Goal: Information Seeking & Learning: Learn about a topic

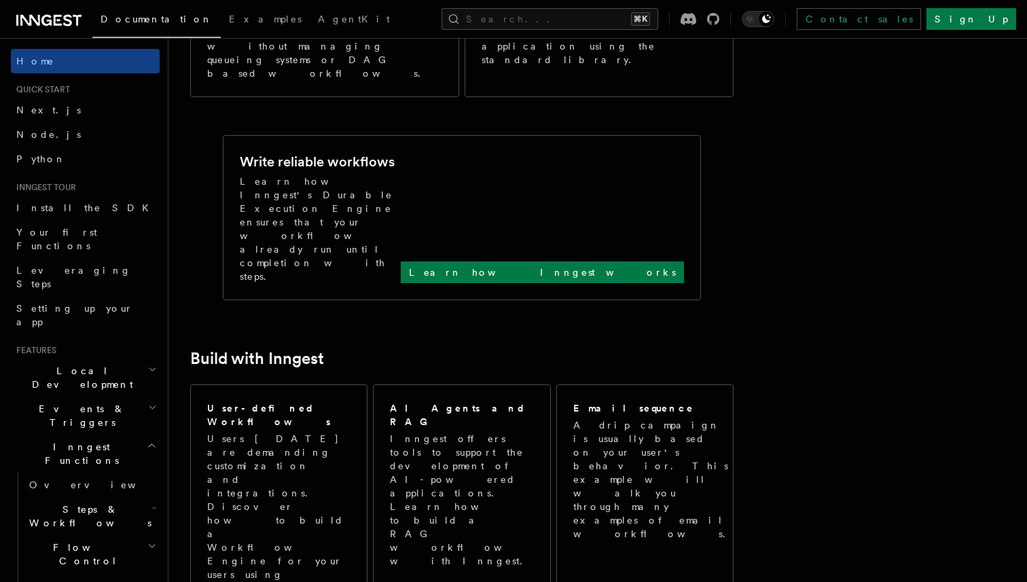
scroll to position [446, 0]
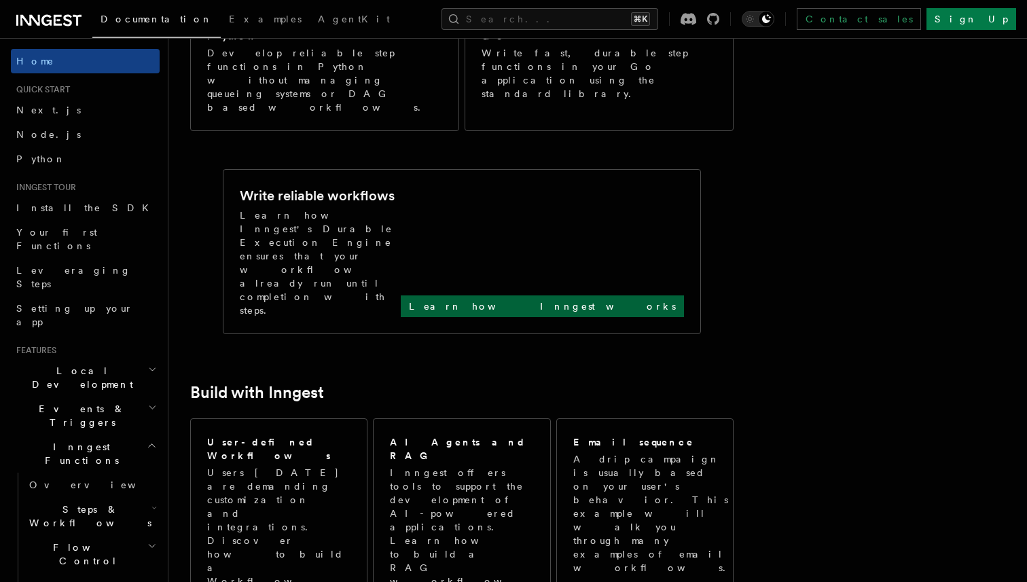
click at [653, 300] on p "Learn how Inngest works" at bounding box center [542, 307] width 267 height 14
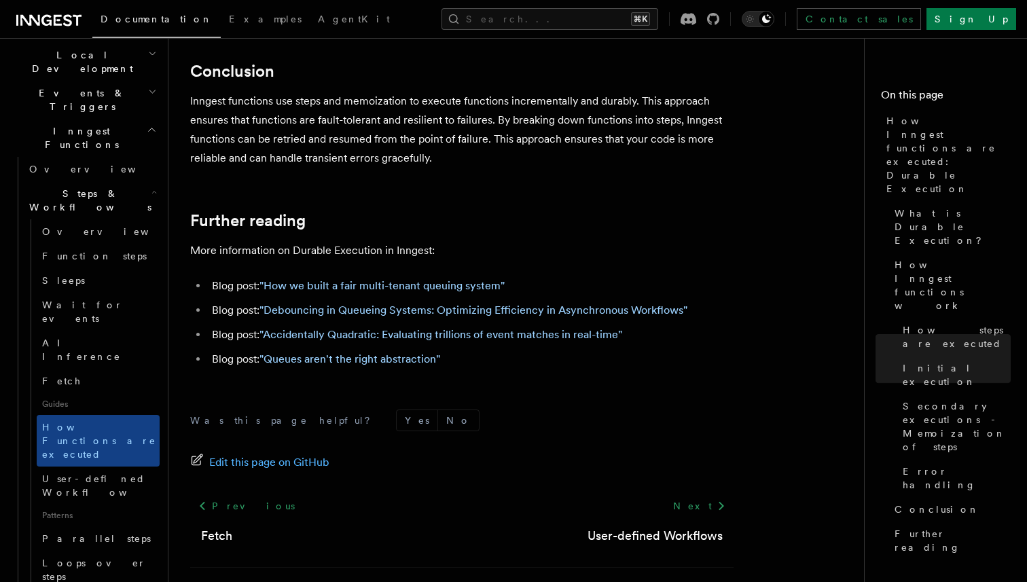
scroll to position [317, 0]
click at [118, 473] on span "User-defined Workflows" at bounding box center [103, 485] width 122 height 24
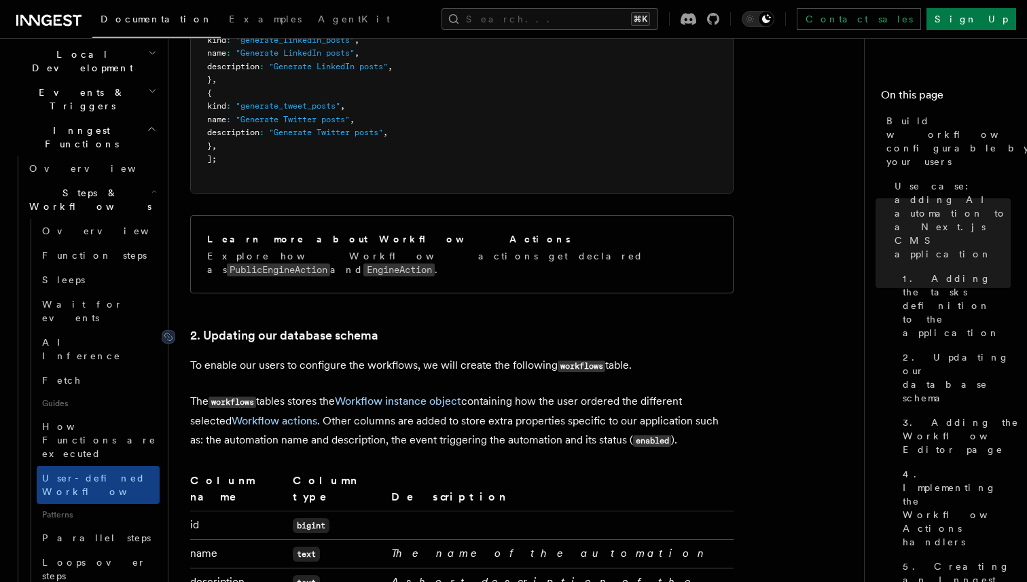
scroll to position [1919, 0]
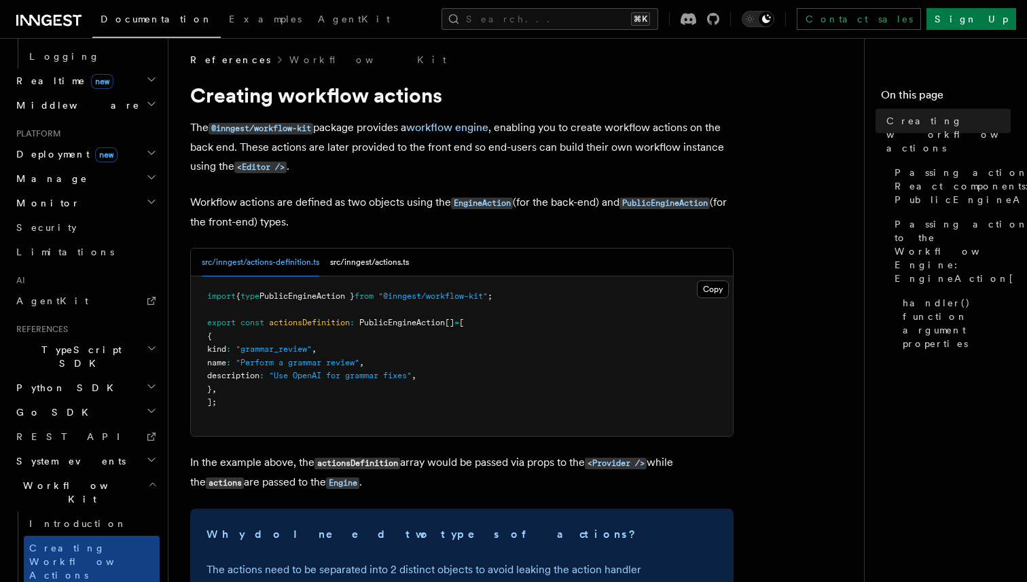
scroll to position [5, 0]
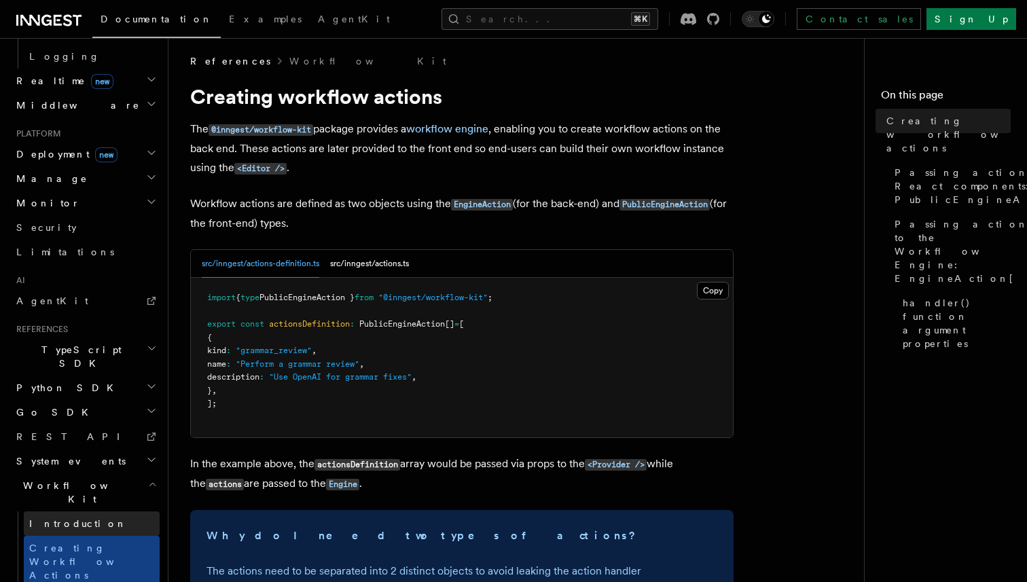
click at [115, 512] on link "Introduction" at bounding box center [92, 524] width 136 height 24
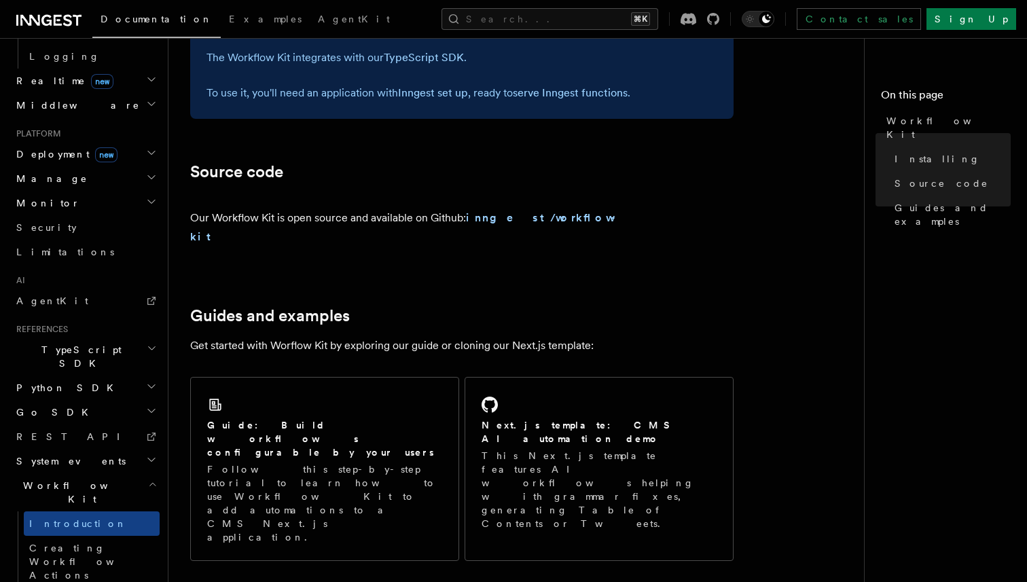
scroll to position [726, 0]
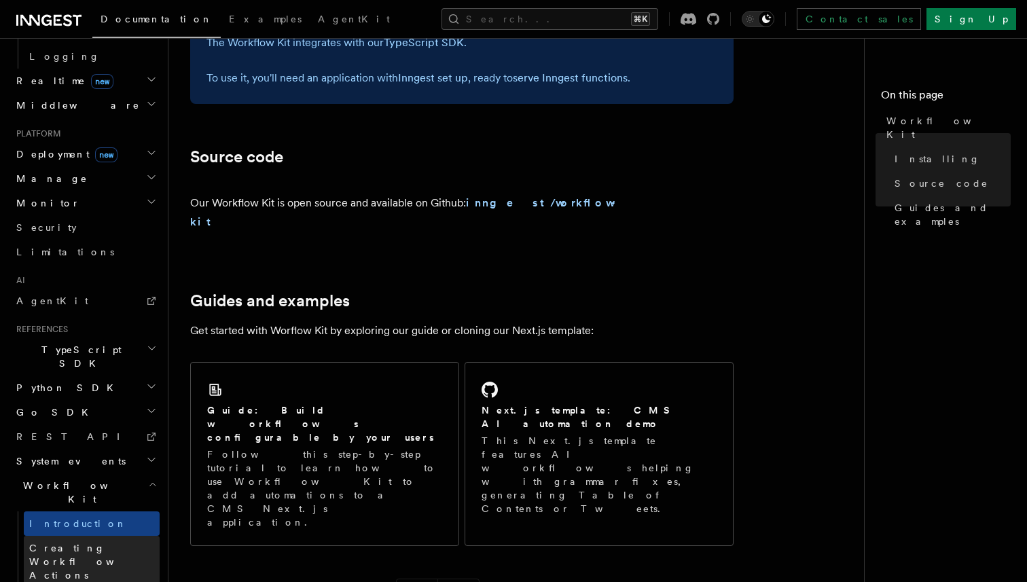
click at [93, 536] on link "Creating Workflow Actions" at bounding box center [92, 562] width 136 height 52
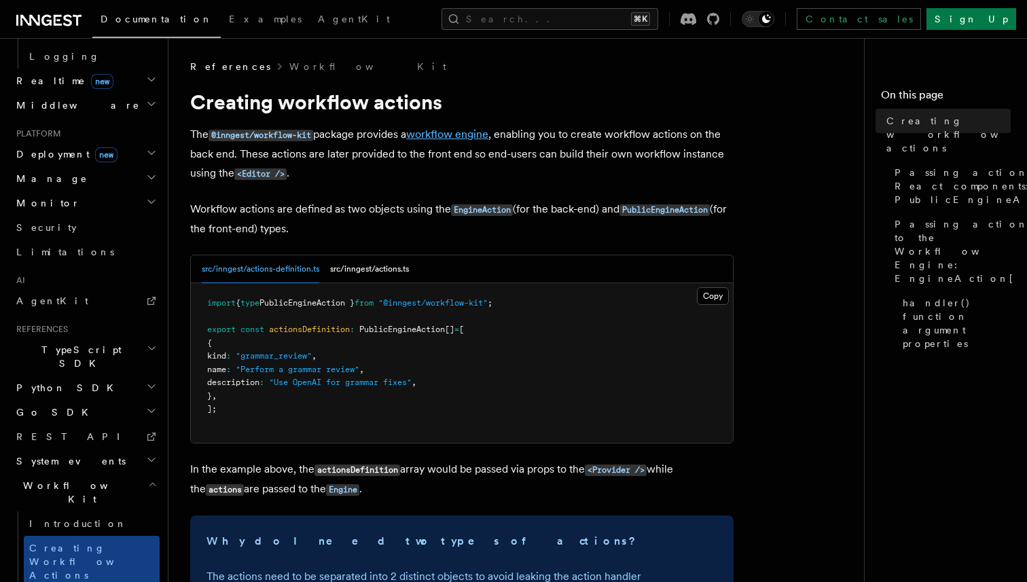
click at [452, 135] on link "workflow engine" at bounding box center [447, 134] width 82 height 13
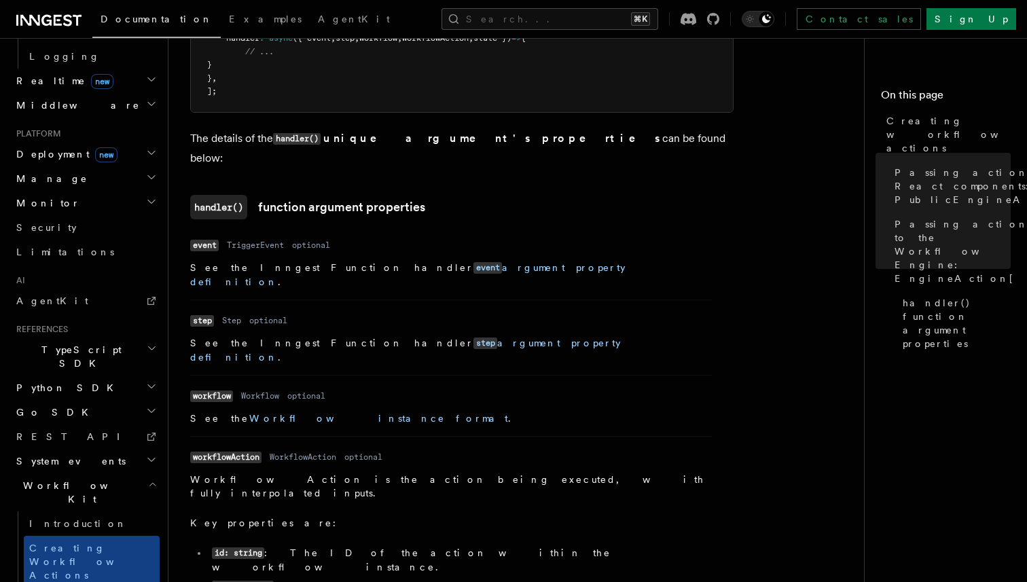
scroll to position [1684, 0]
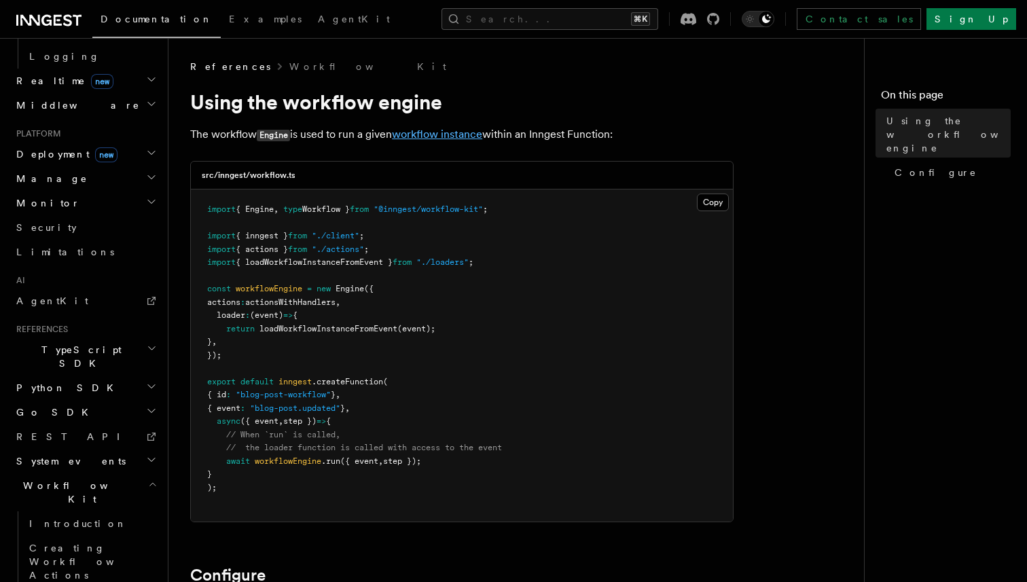
click at [440, 132] on link "workflow instance" at bounding box center [437, 134] width 90 height 13
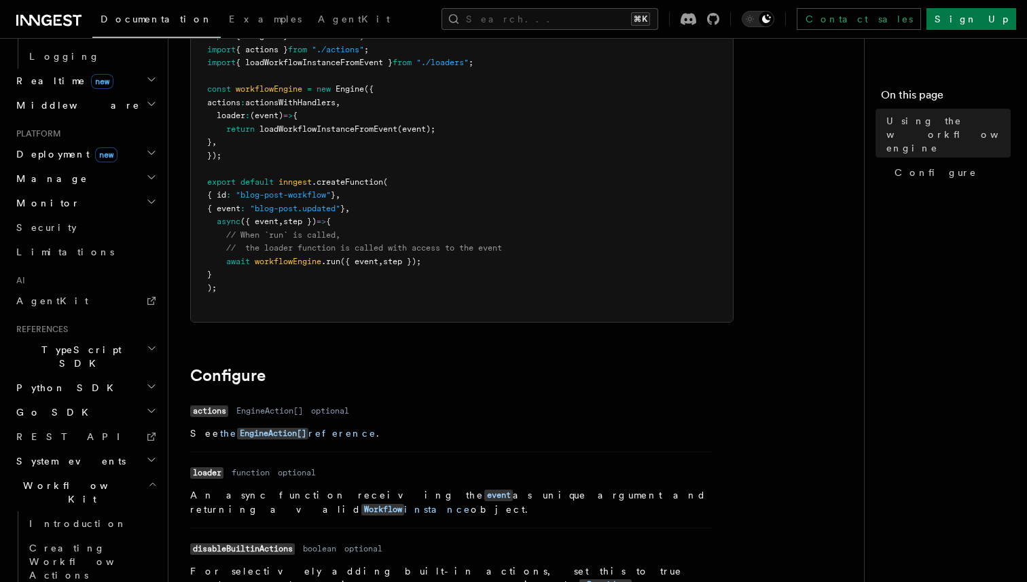
scroll to position [204, 0]
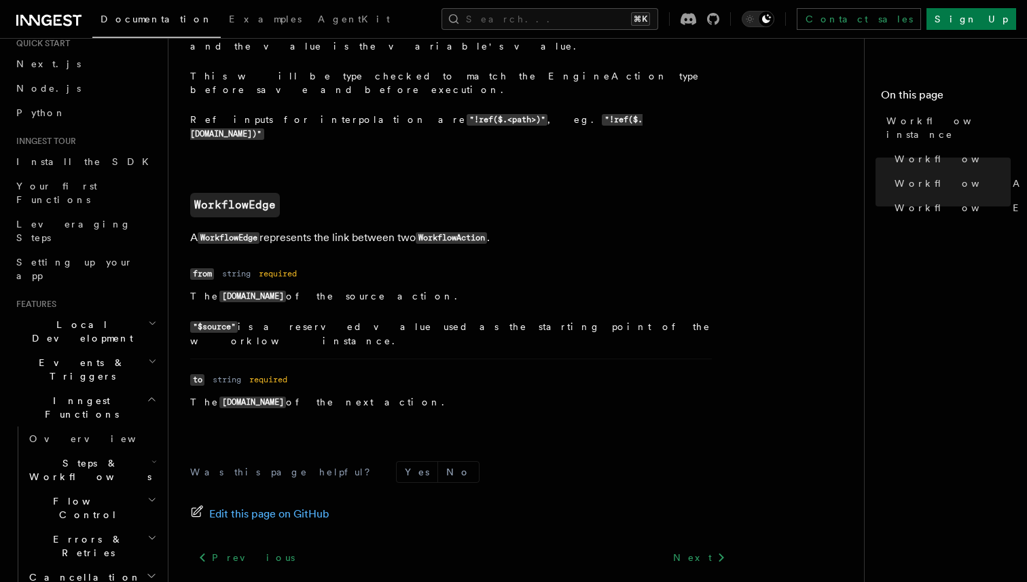
scroll to position [47, 0]
click at [131, 388] on h2 "Inngest Functions" at bounding box center [85, 407] width 149 height 38
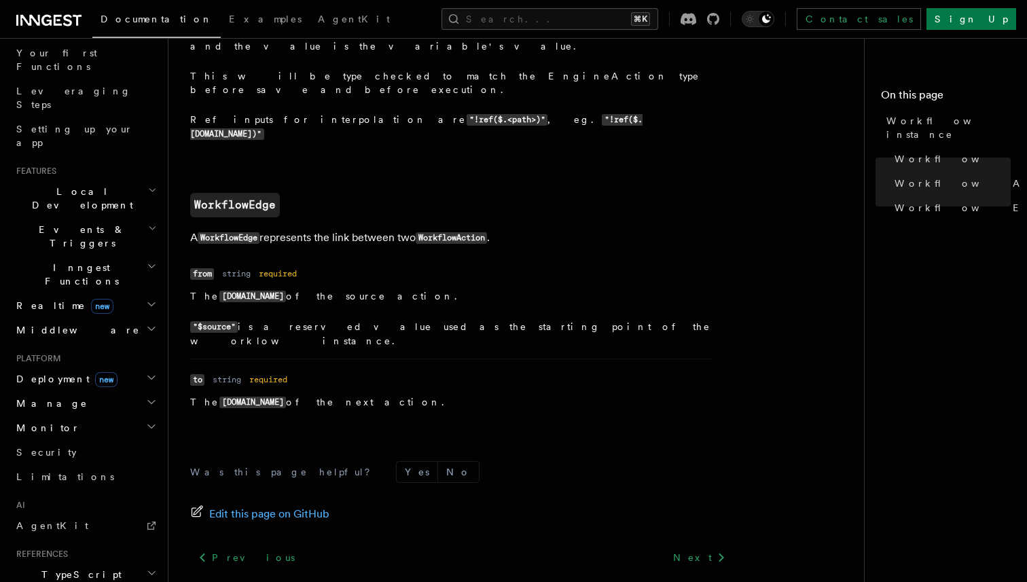
scroll to position [192, 0]
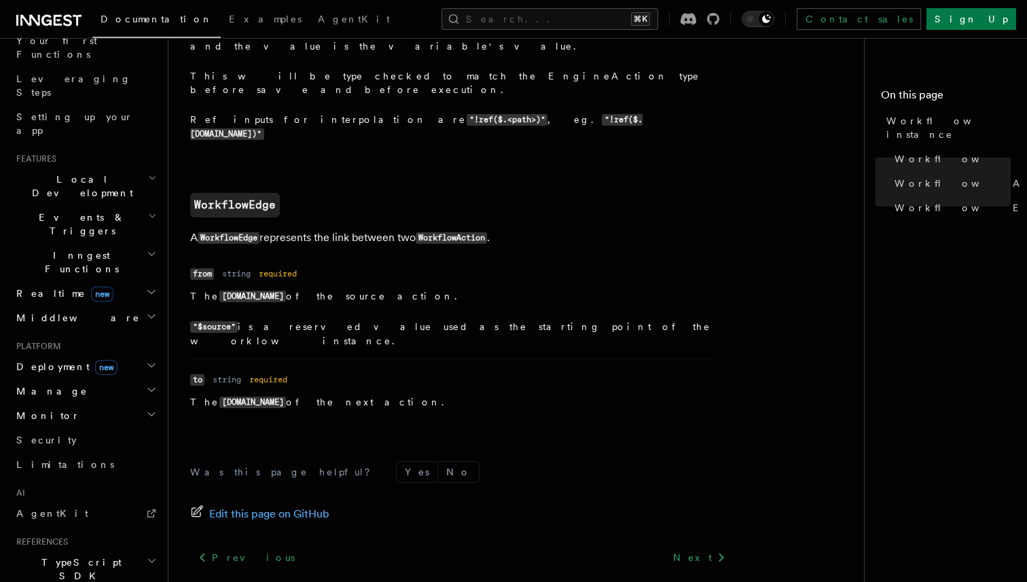
click at [149, 404] on h2 "Monitor" at bounding box center [85, 416] width 149 height 24
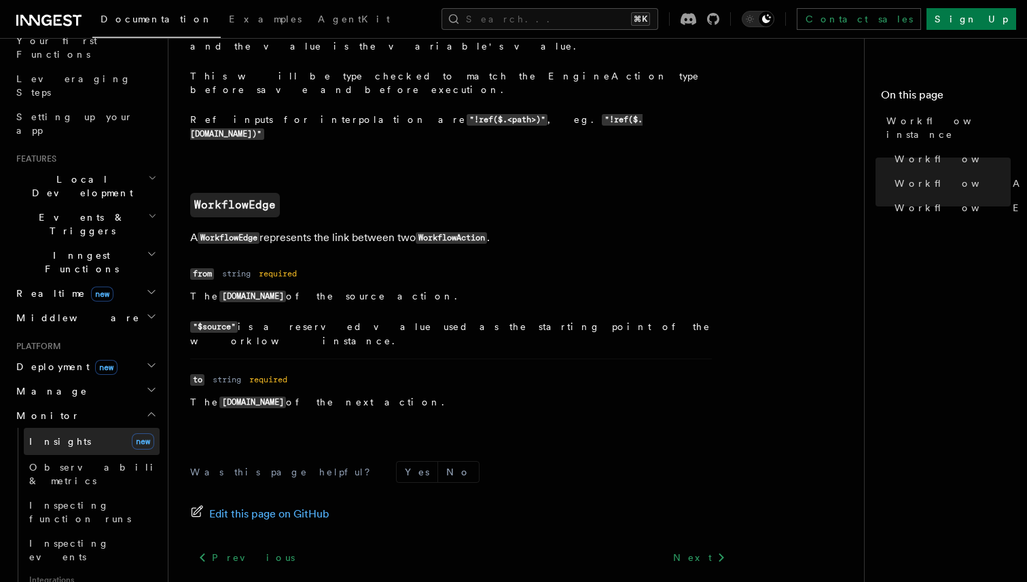
click at [90, 428] on link "Insights new" at bounding box center [92, 441] width 136 height 27
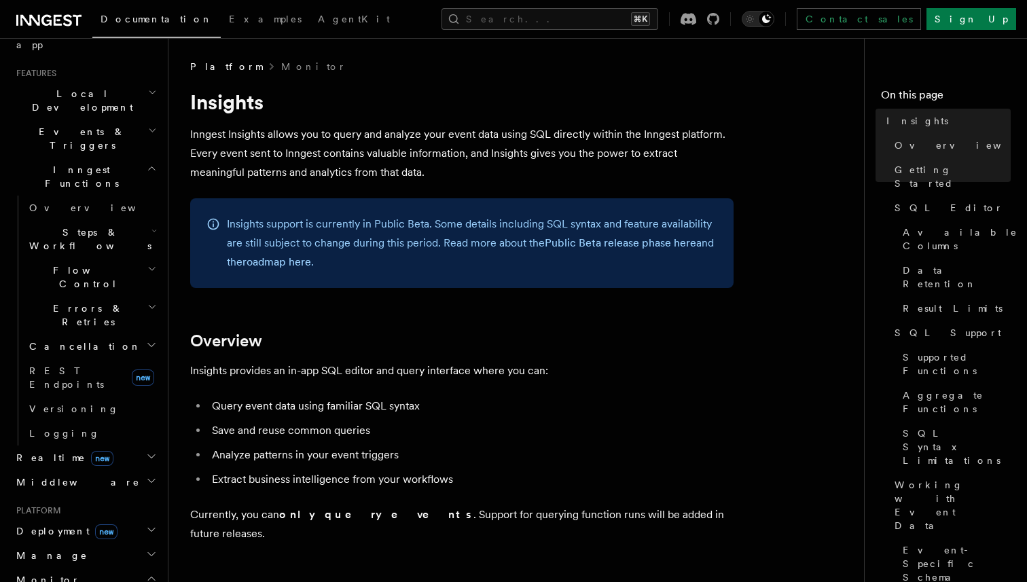
scroll to position [305, 0]
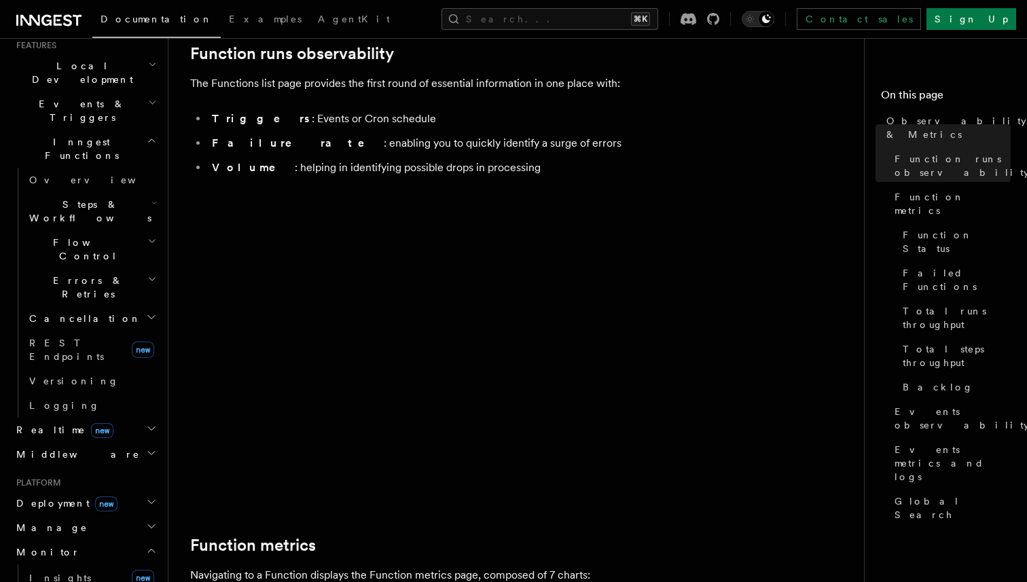
scroll to position [230, 0]
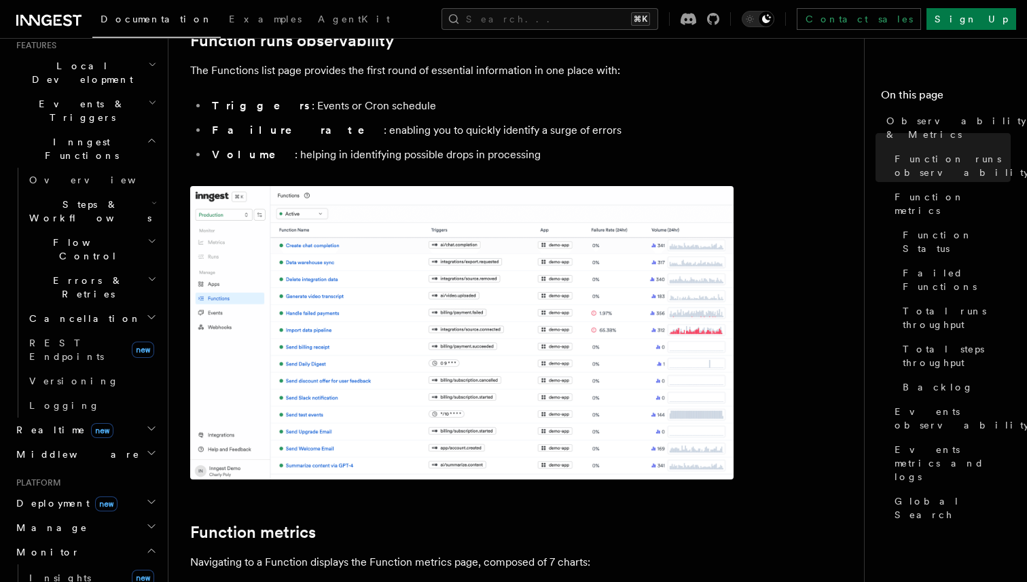
click at [452, 397] on img at bounding box center [461, 332] width 543 height 293
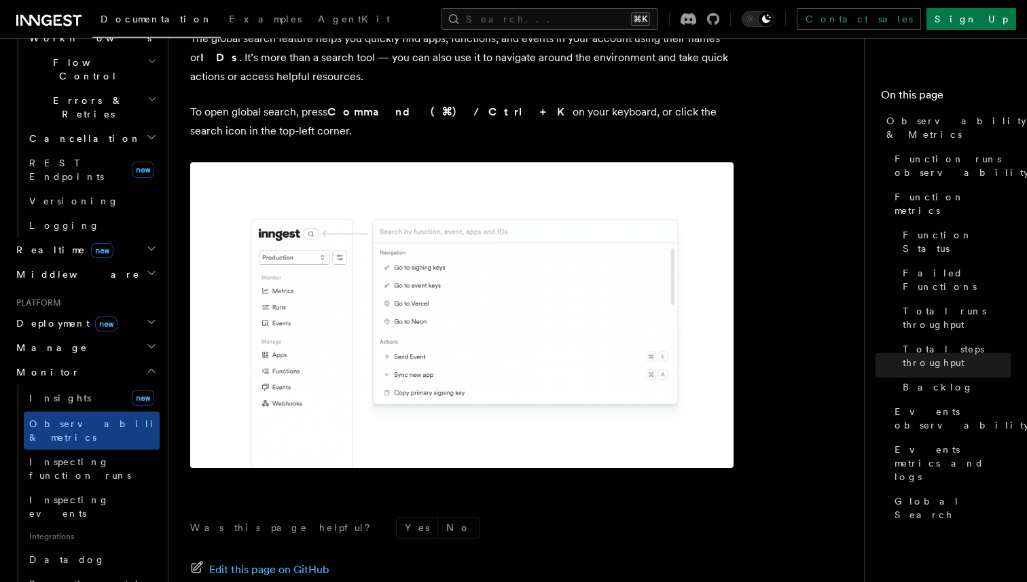
scroll to position [495, 0]
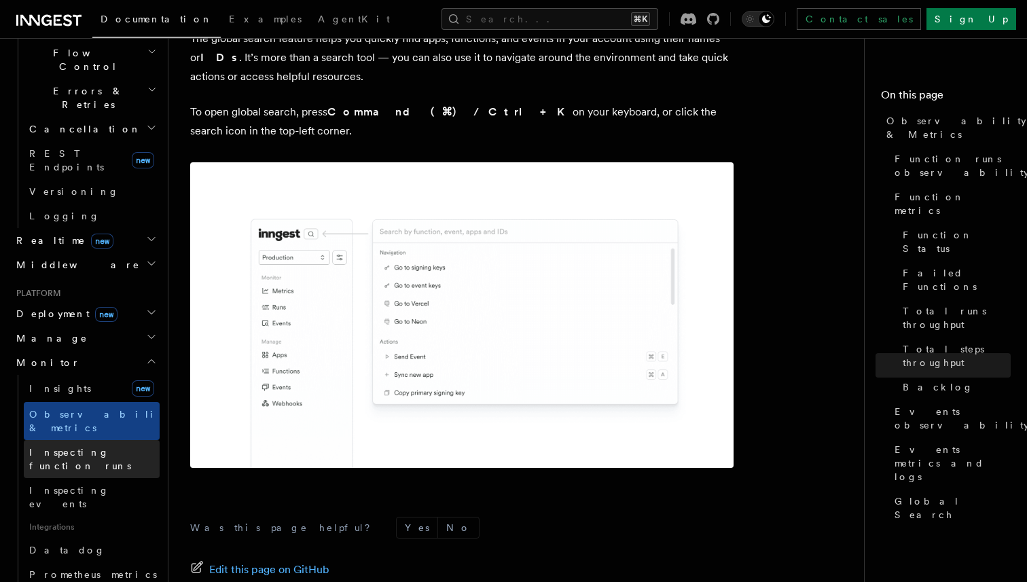
click at [64, 447] on span "Inspecting function runs" at bounding box center [80, 459] width 102 height 24
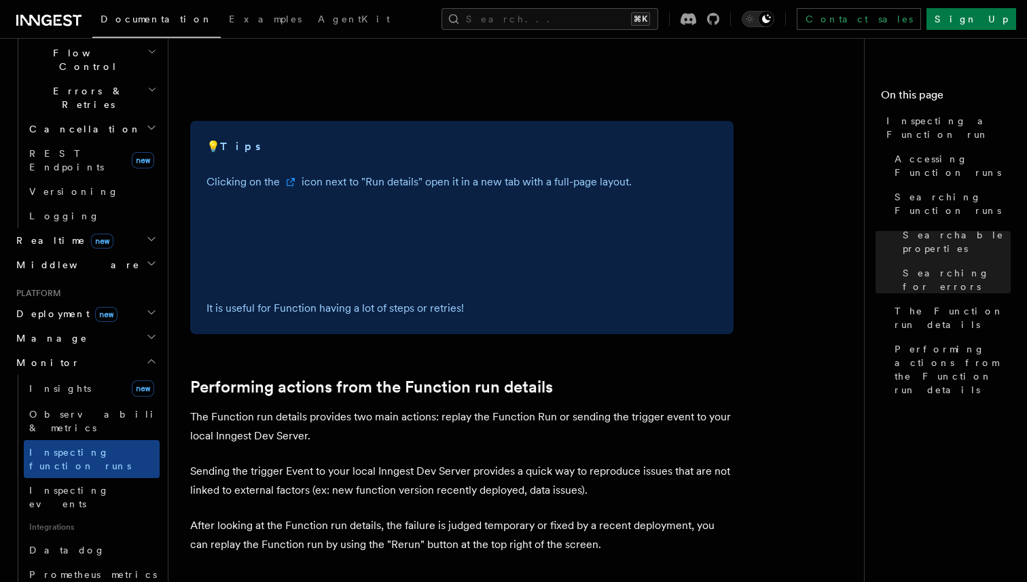
scroll to position [3533, 0]
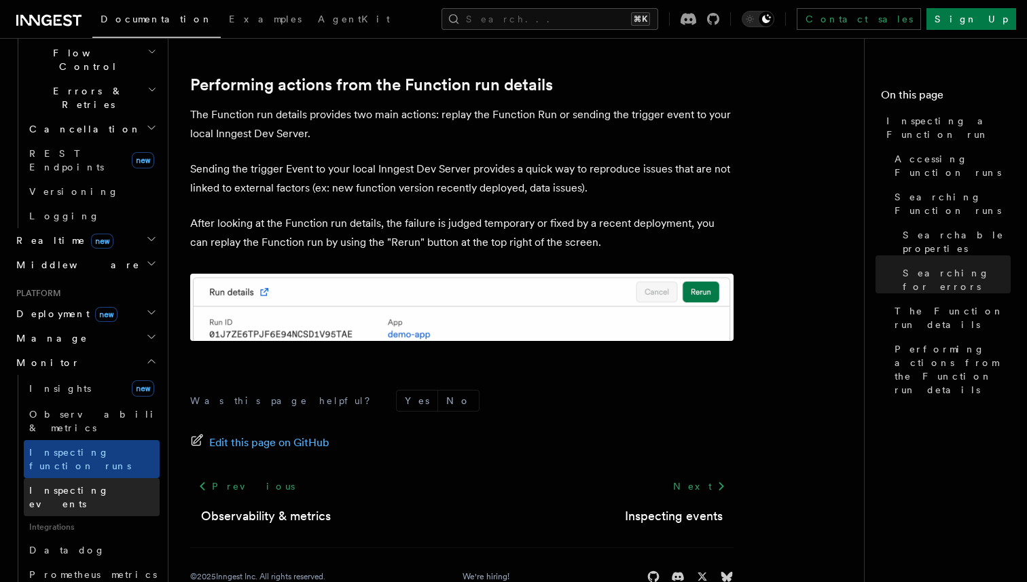
click at [78, 485] on span "Inspecting events" at bounding box center [69, 497] width 80 height 24
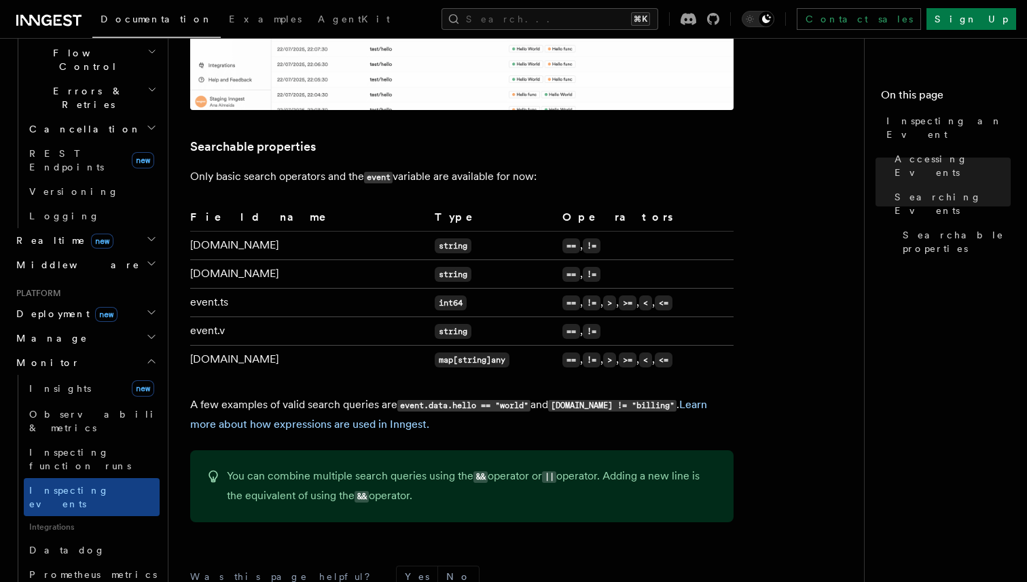
scroll to position [1005, 0]
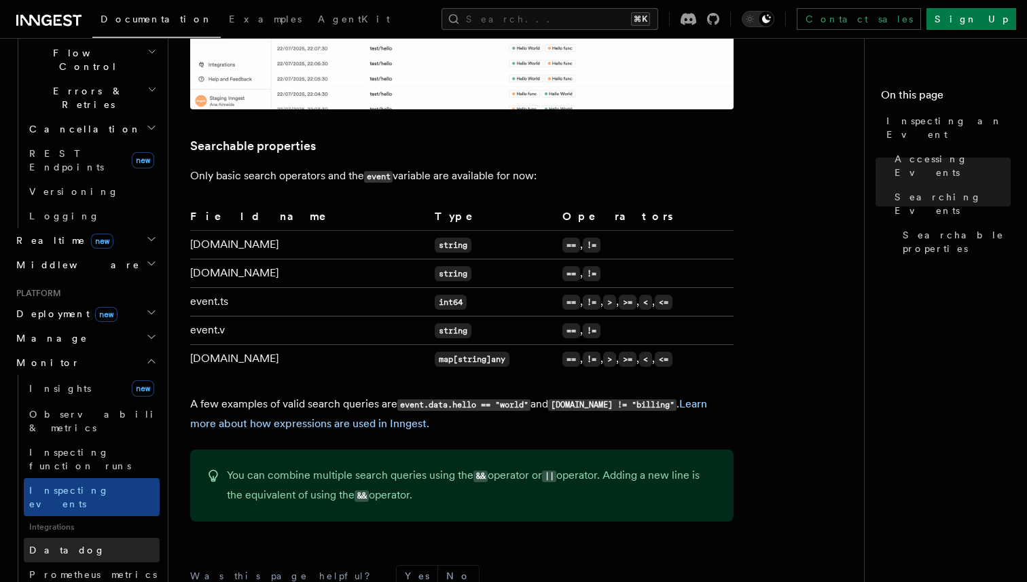
click at [105, 538] on link "Datadog" at bounding box center [92, 550] width 136 height 24
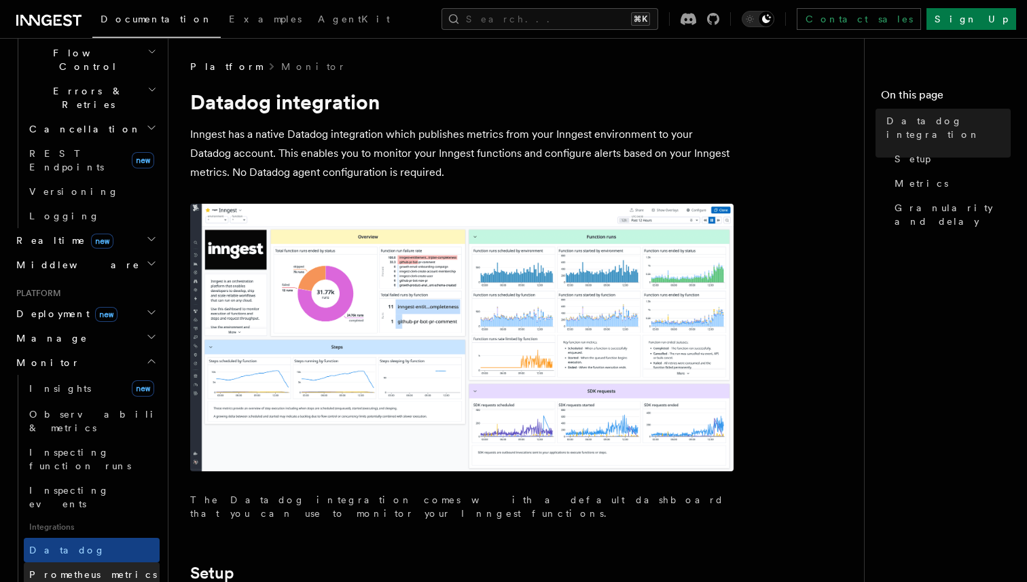
click at [81, 569] on span "Prometheus metrics" at bounding box center [93, 574] width 128 height 11
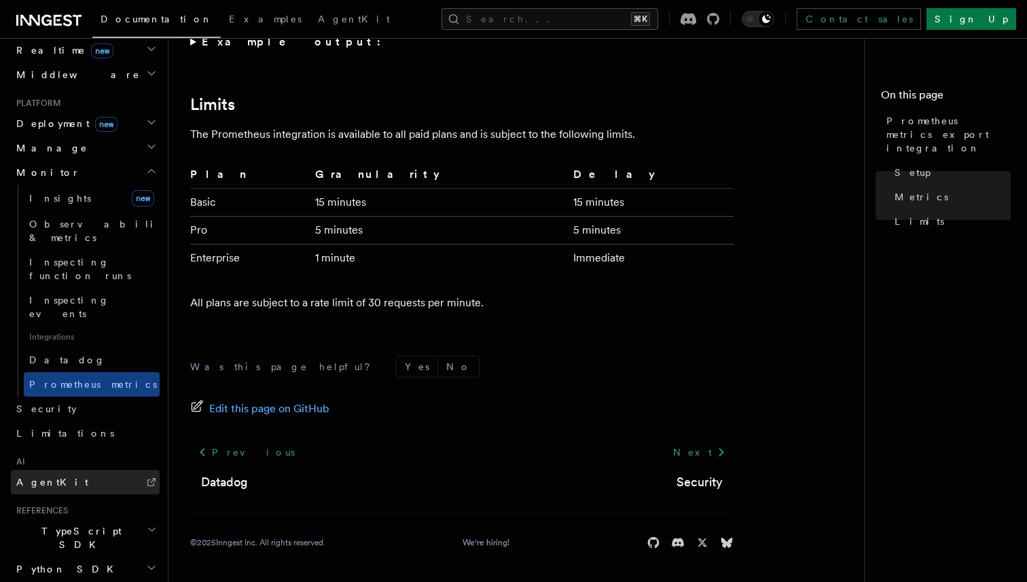
scroll to position [703, 0]
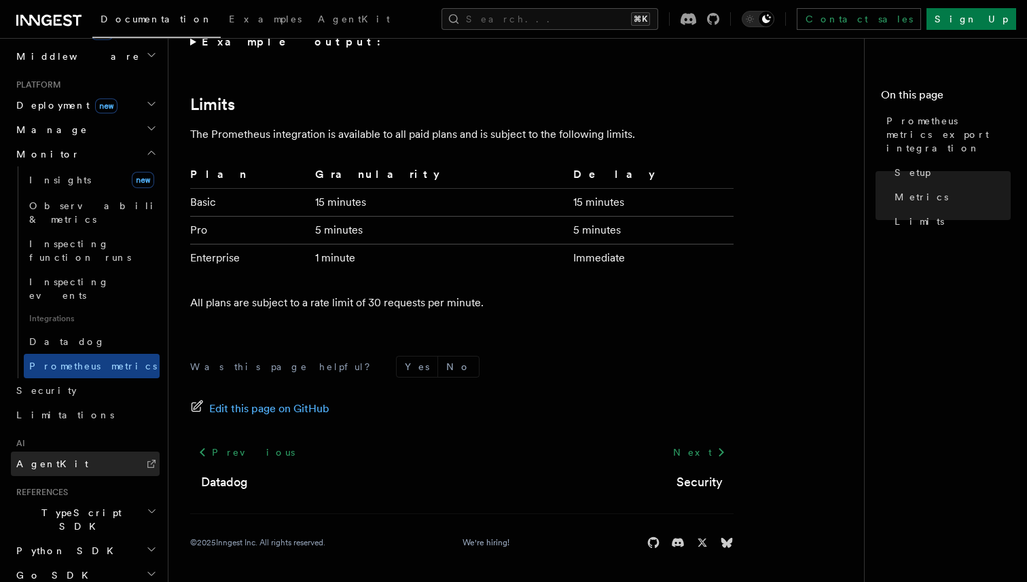
click at [135, 563] on h2 "Go SDK" at bounding box center [85, 575] width 149 height 24
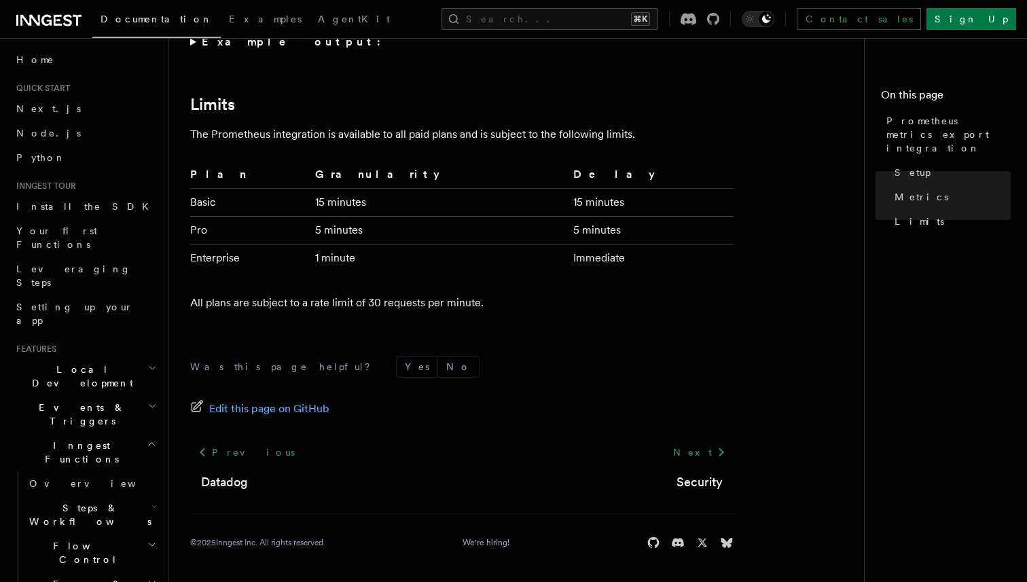
scroll to position [0, 0]
click at [96, 364] on span "Local Development" at bounding box center [79, 377] width 137 height 27
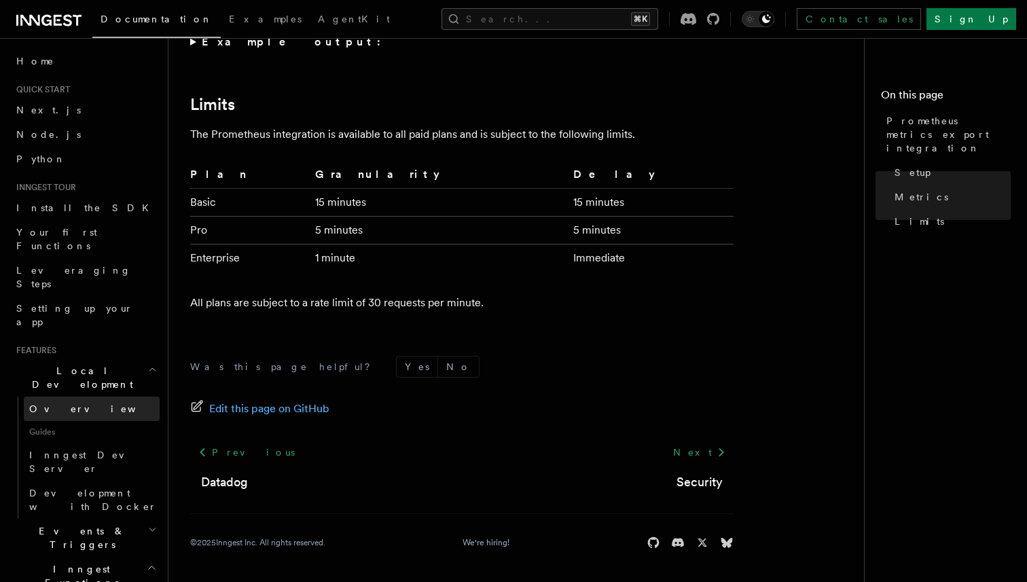
click at [75, 397] on link "Overview" at bounding box center [92, 409] width 136 height 24
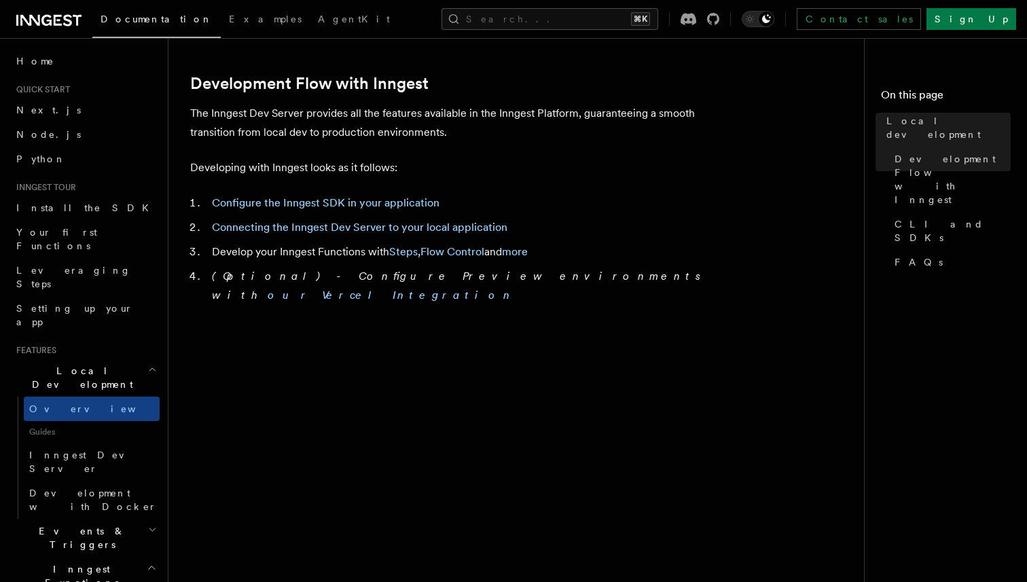
scroll to position [695, 0]
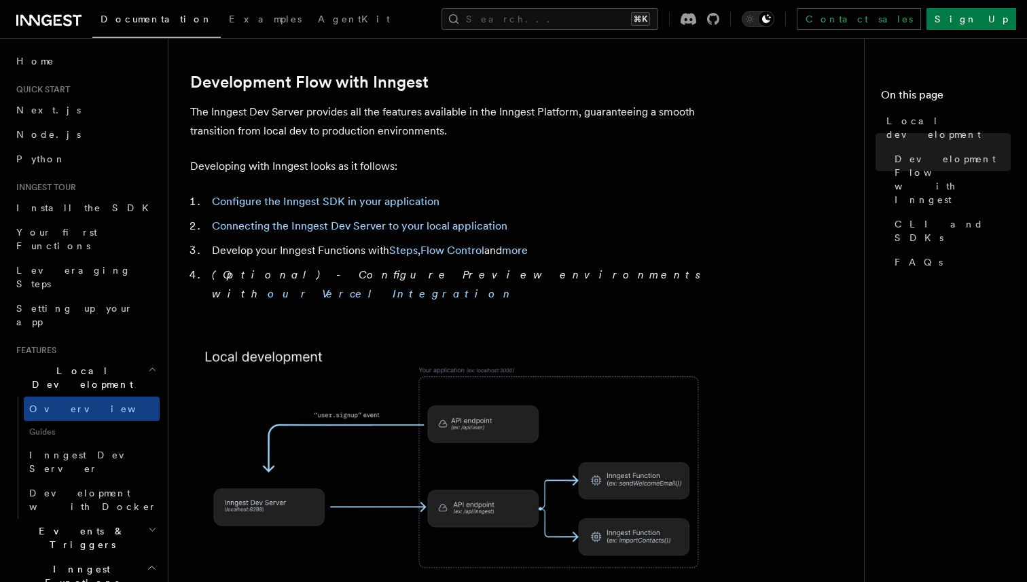
click at [321, 387] on img at bounding box center [461, 477] width 543 height 283
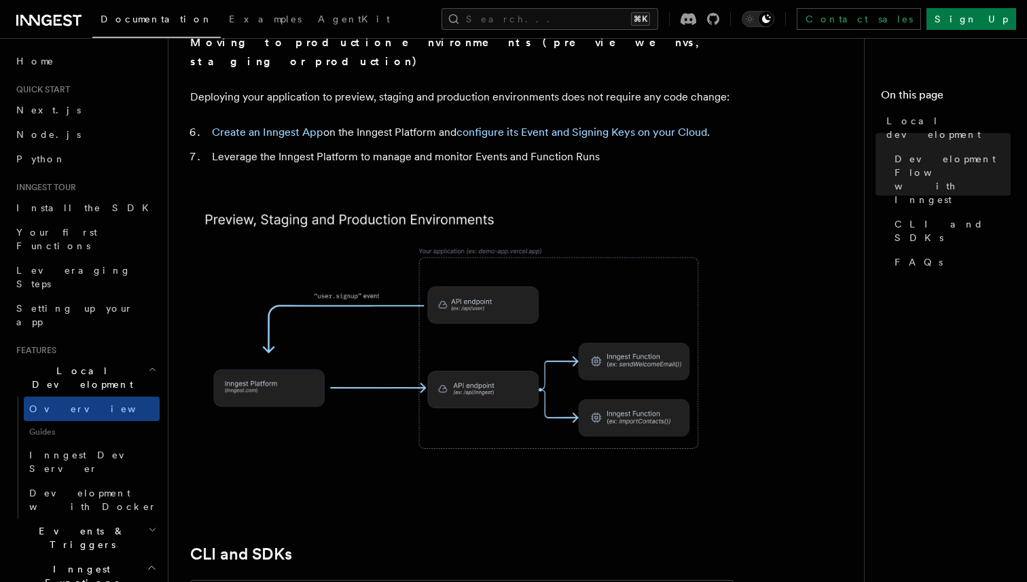
scroll to position [1333, 0]
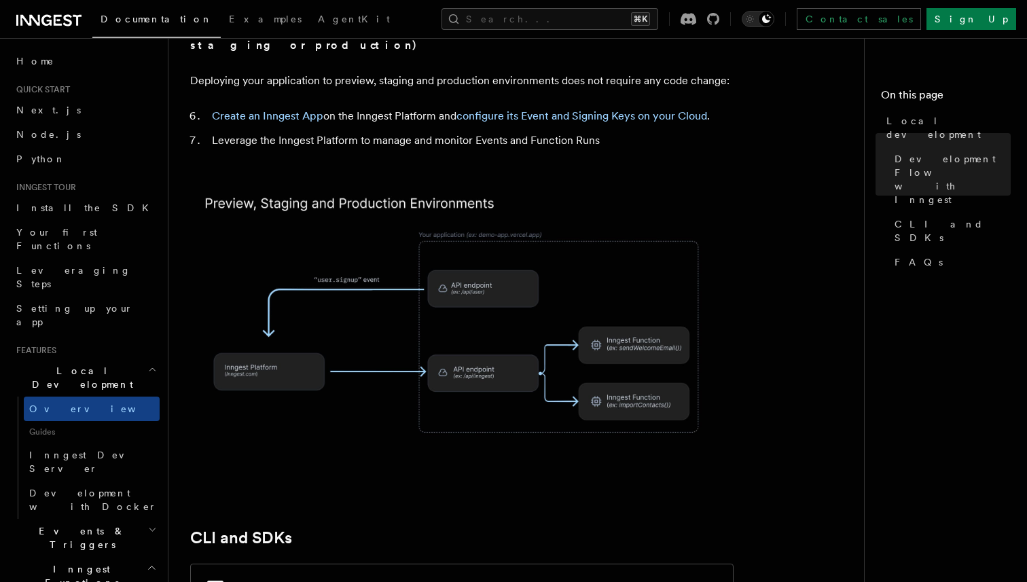
click at [390, 304] on img at bounding box center [461, 324] width 543 height 283
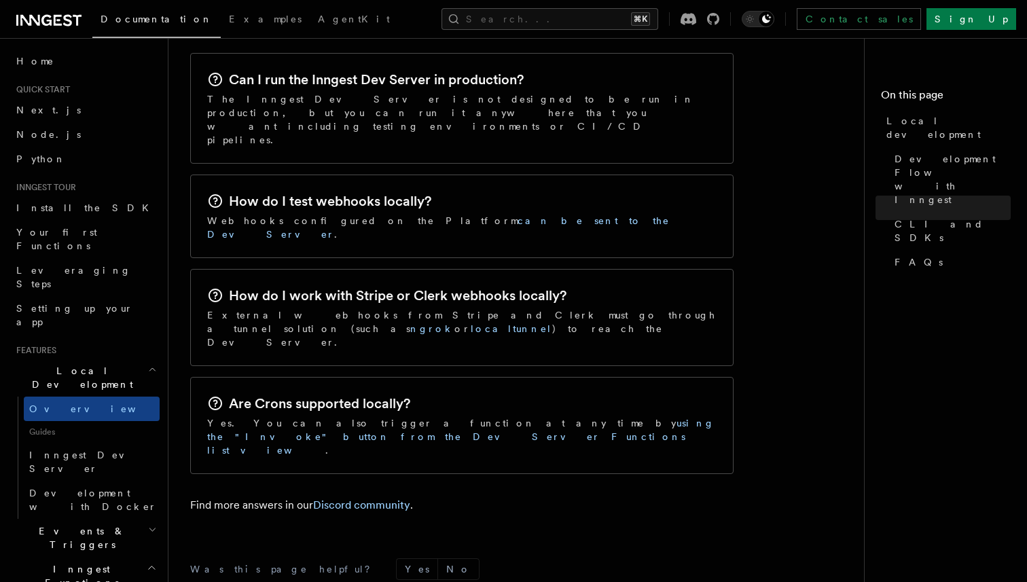
scroll to position [2141, 0]
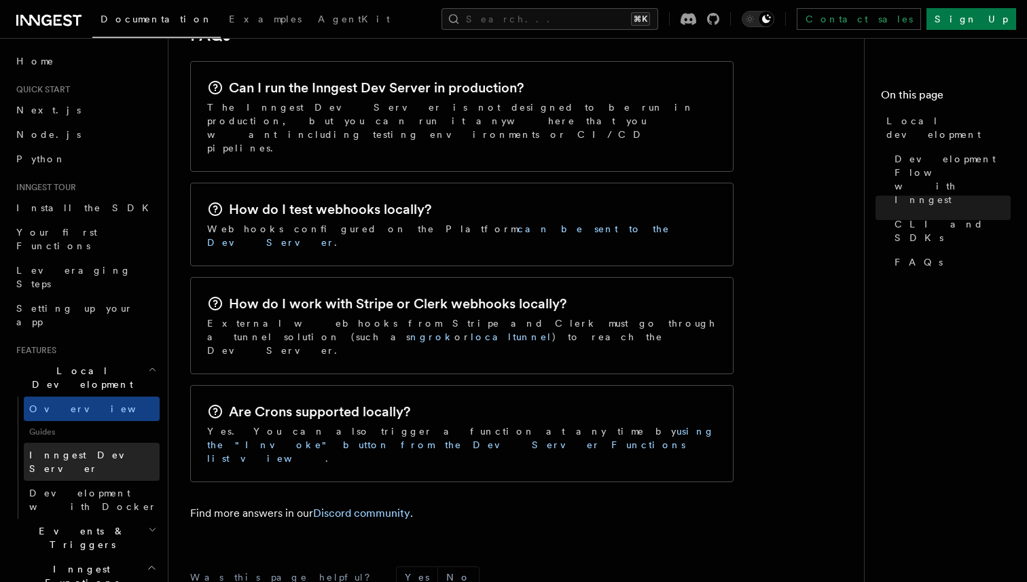
click at [97, 450] on span "Inngest Dev Server" at bounding box center [87, 462] width 116 height 24
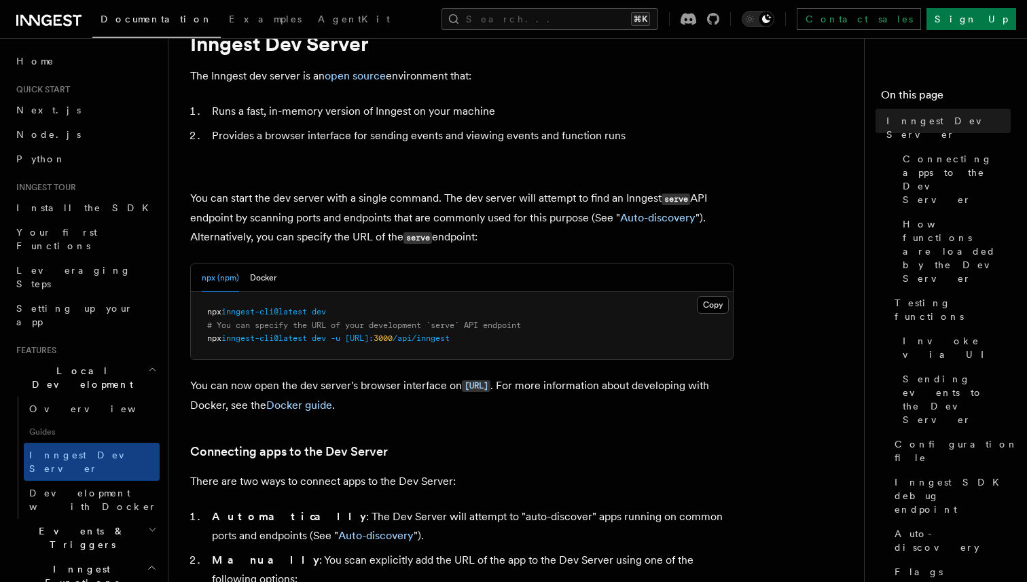
scroll to position [69, 0]
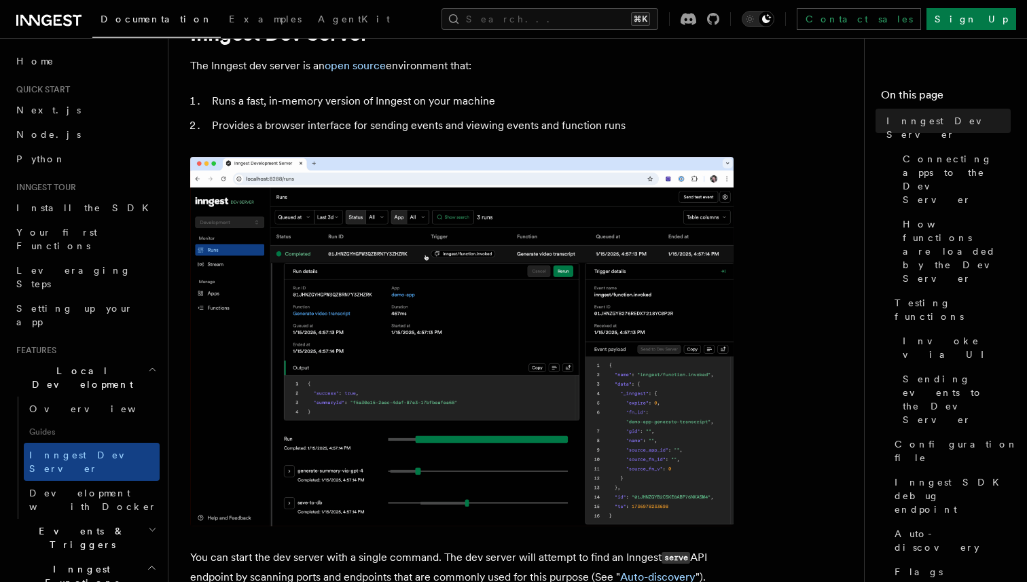
click at [310, 235] on img at bounding box center [461, 342] width 543 height 370
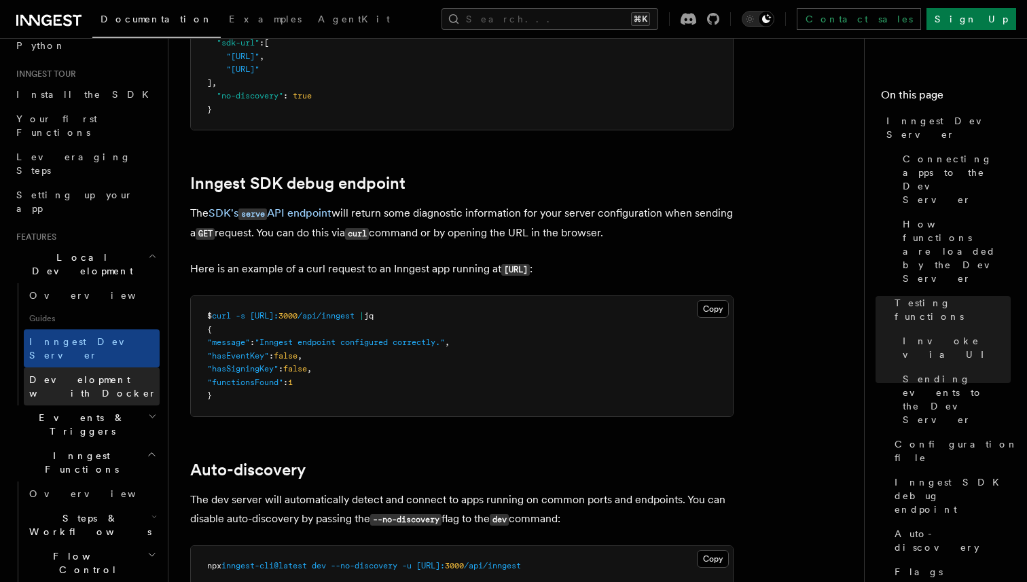
scroll to position [119, 0]
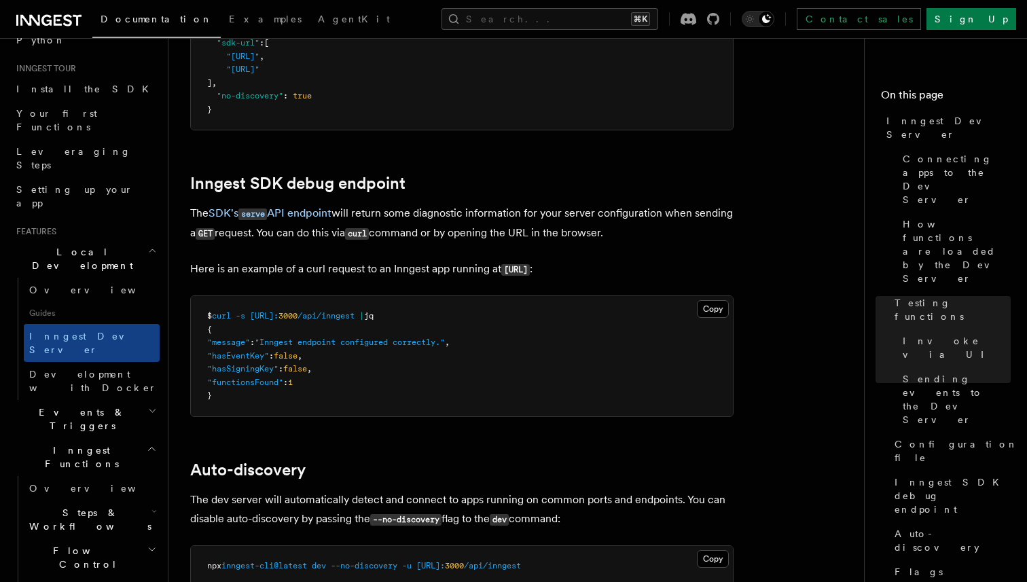
click at [122, 400] on h2 "Events & Triggers" at bounding box center [85, 419] width 149 height 38
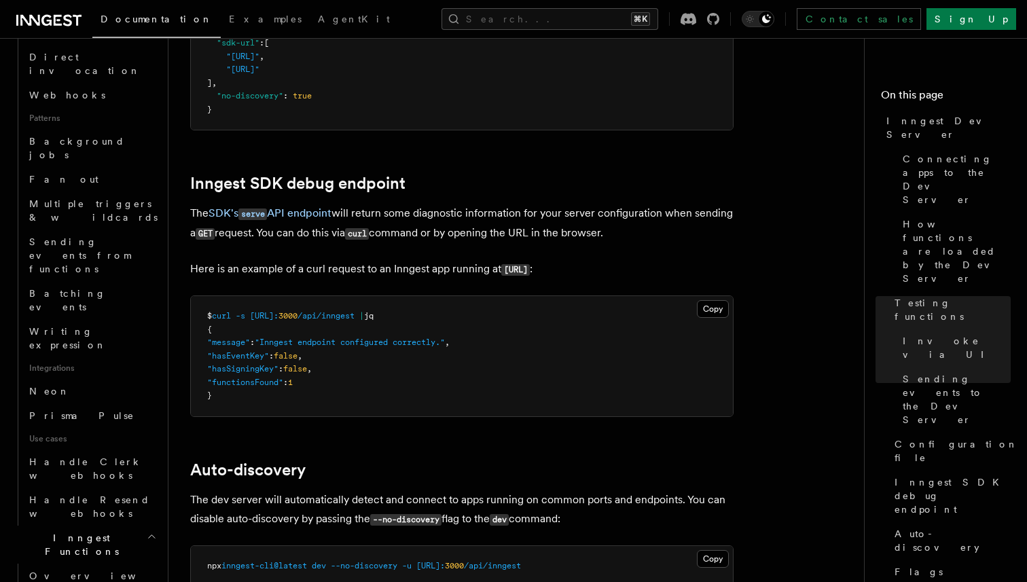
scroll to position [701, 0]
click at [65, 567] on span "Overview" at bounding box center [99, 572] width 140 height 11
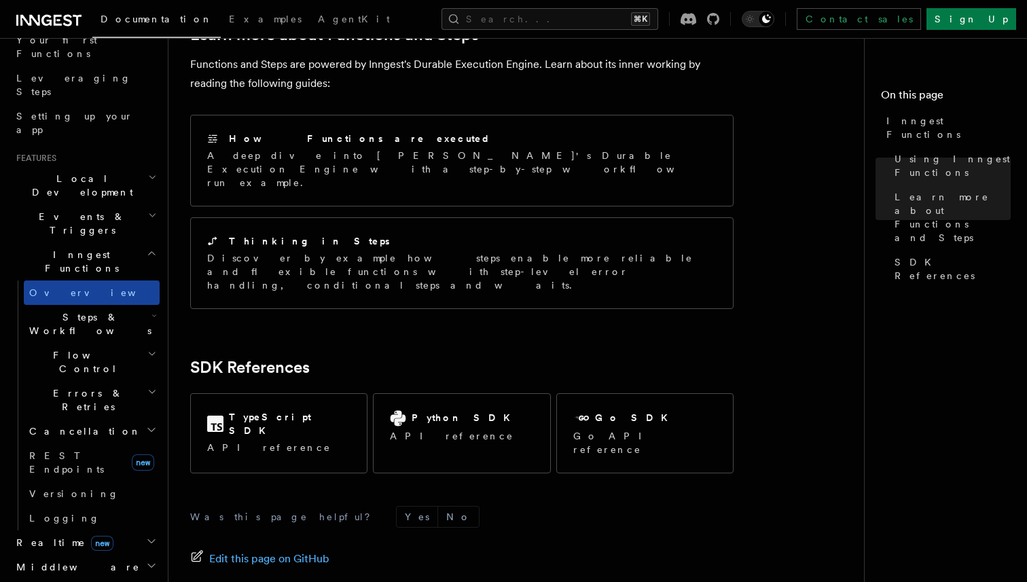
scroll to position [193, 0]
click at [92, 304] on h2 "Steps & Workflows" at bounding box center [92, 323] width 136 height 38
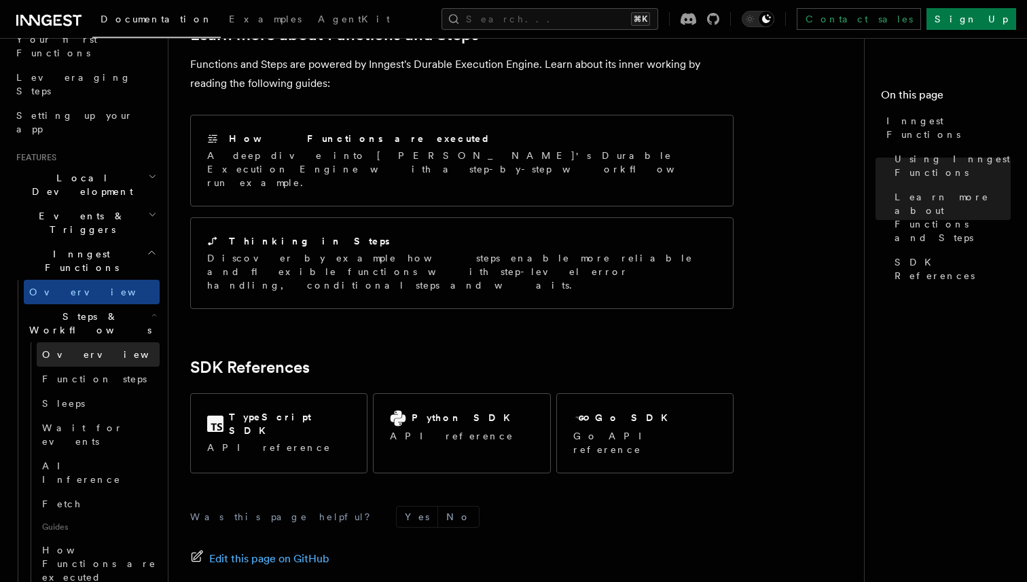
click at [78, 349] on span "Overview" at bounding box center [112, 354] width 140 height 11
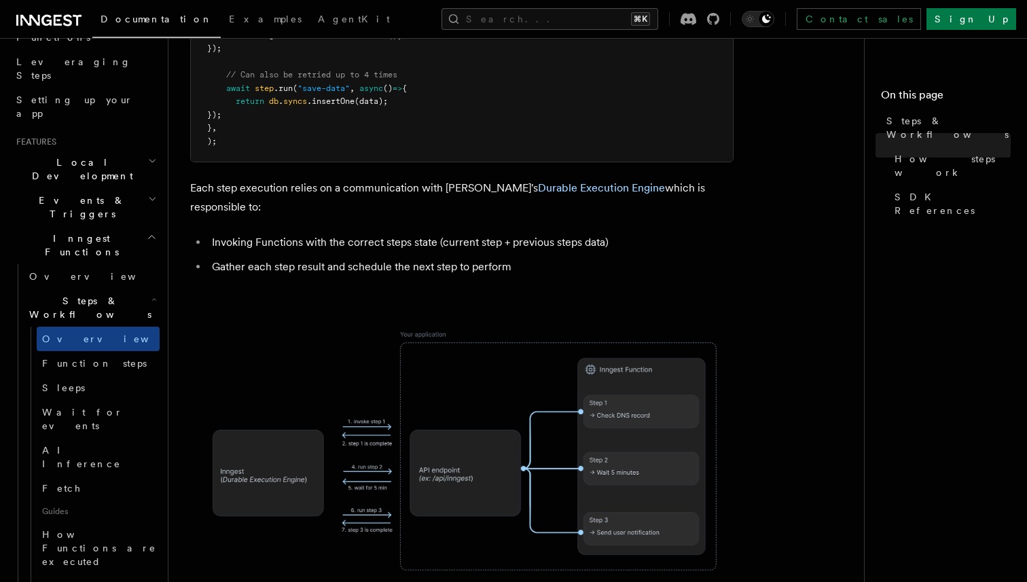
scroll to position [843, 0]
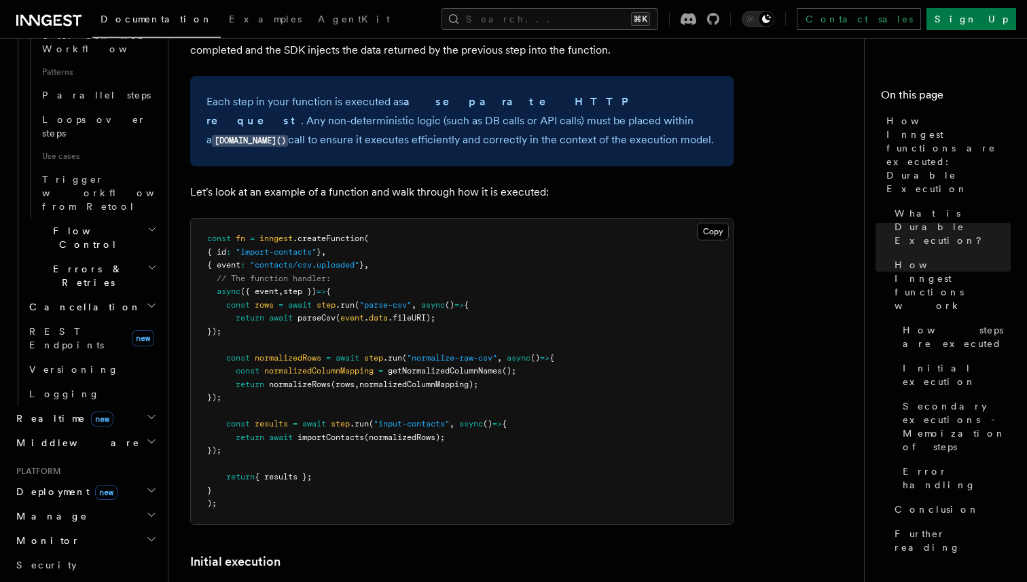
scroll to position [765, 0]
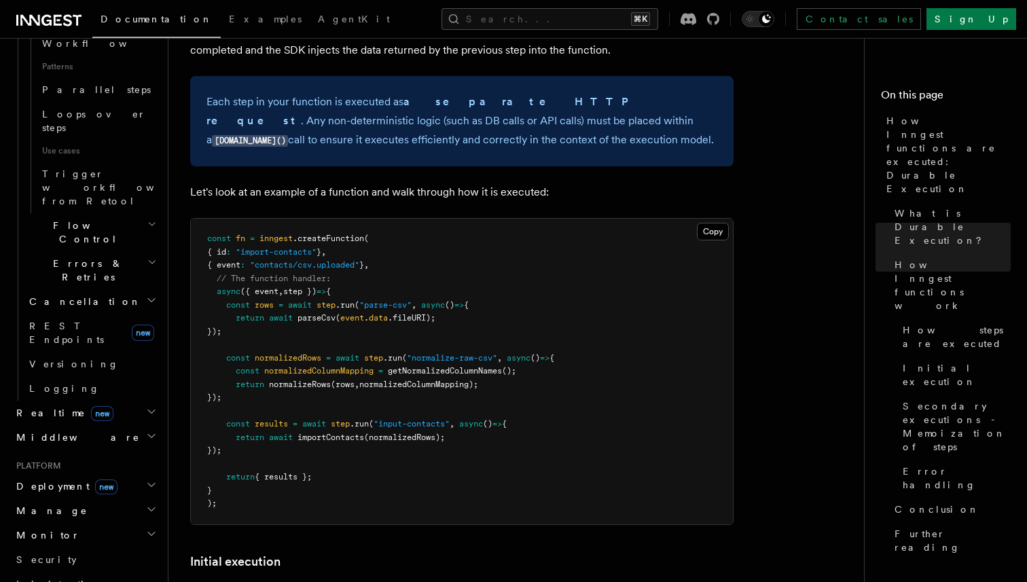
click at [129, 499] on h2 "Manage" at bounding box center [85, 511] width 149 height 24
click at [58, 530] on span "Environments" at bounding box center [88, 535] width 118 height 11
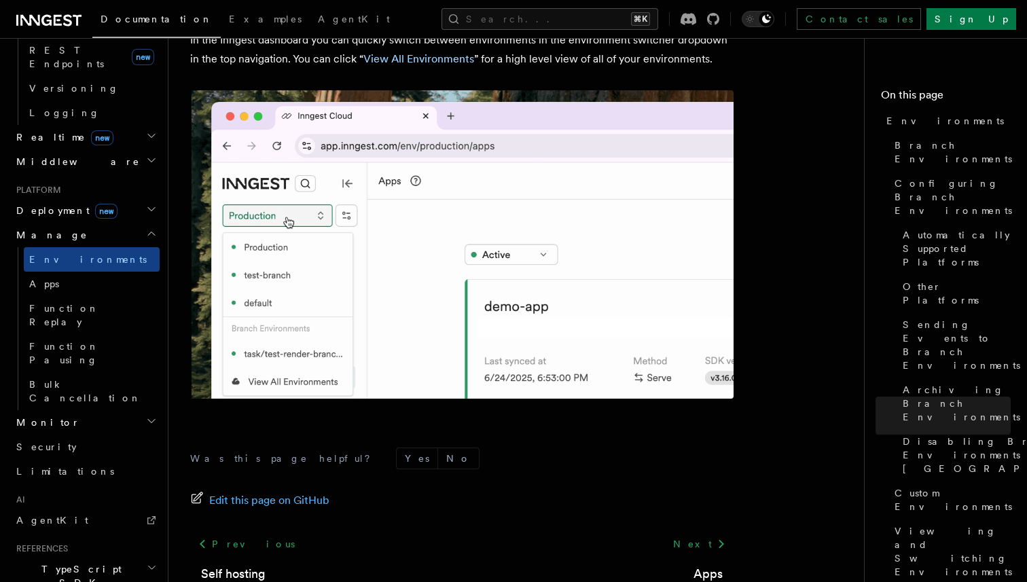
scroll to position [586, 0]
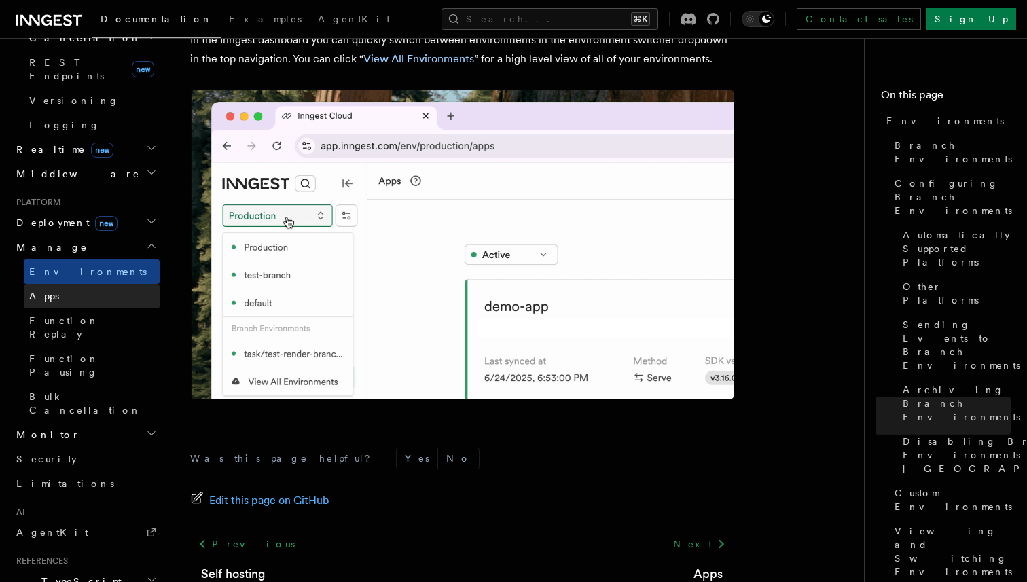
click at [113, 284] on link "Apps" at bounding box center [92, 296] width 136 height 24
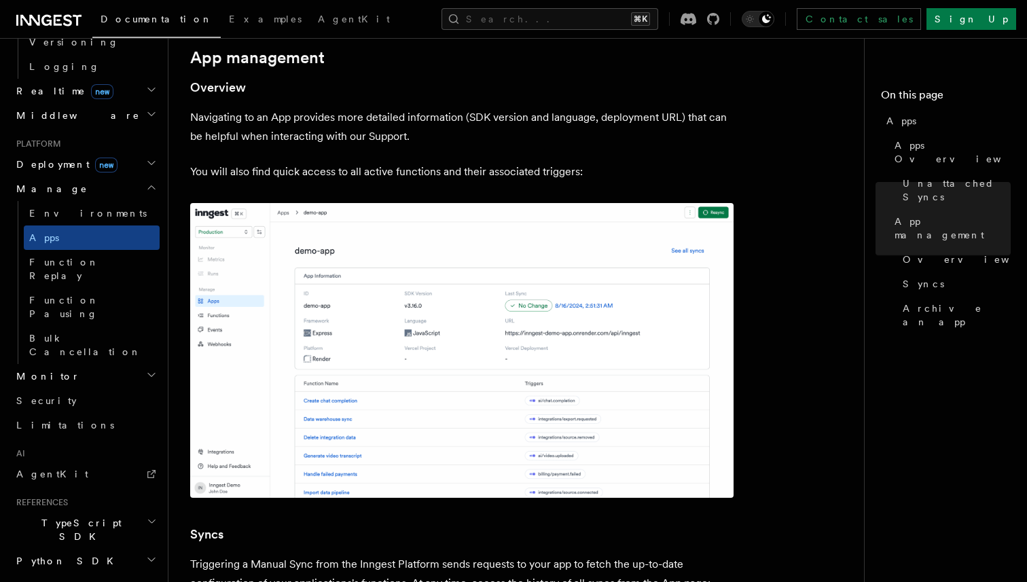
scroll to position [652, 0]
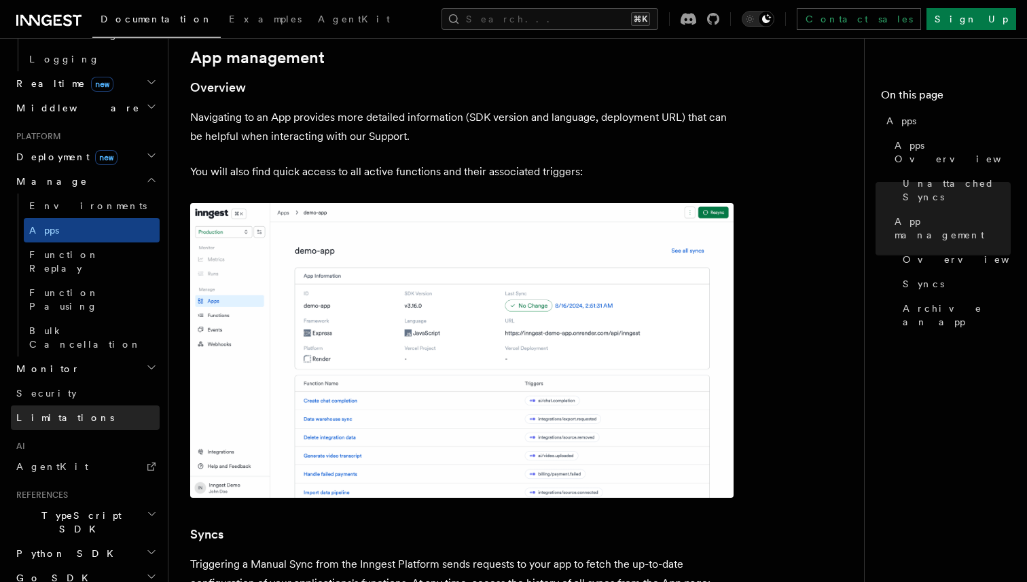
click at [47, 412] on span "Limitations" at bounding box center [65, 417] width 98 height 11
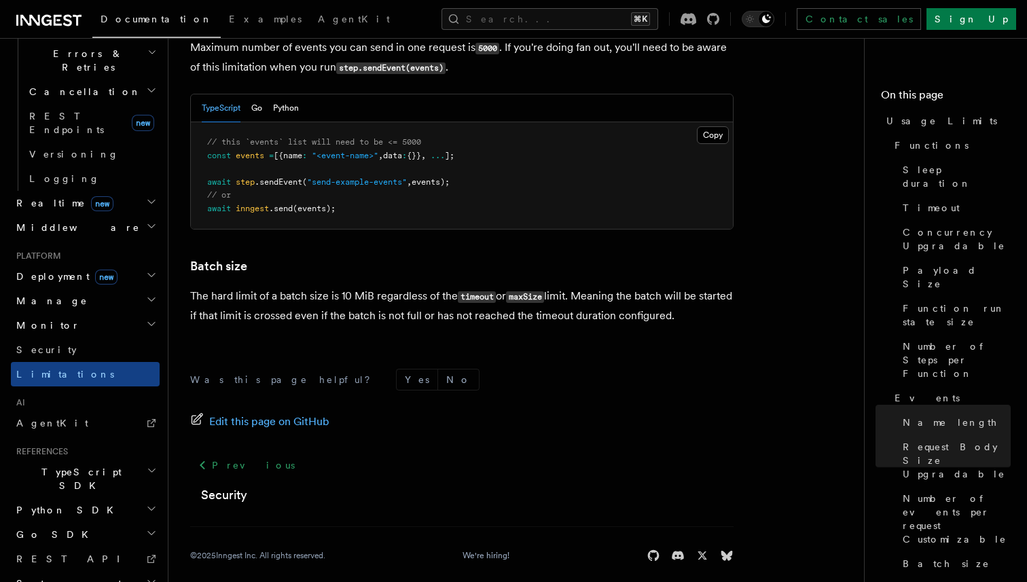
scroll to position [1346, 0]
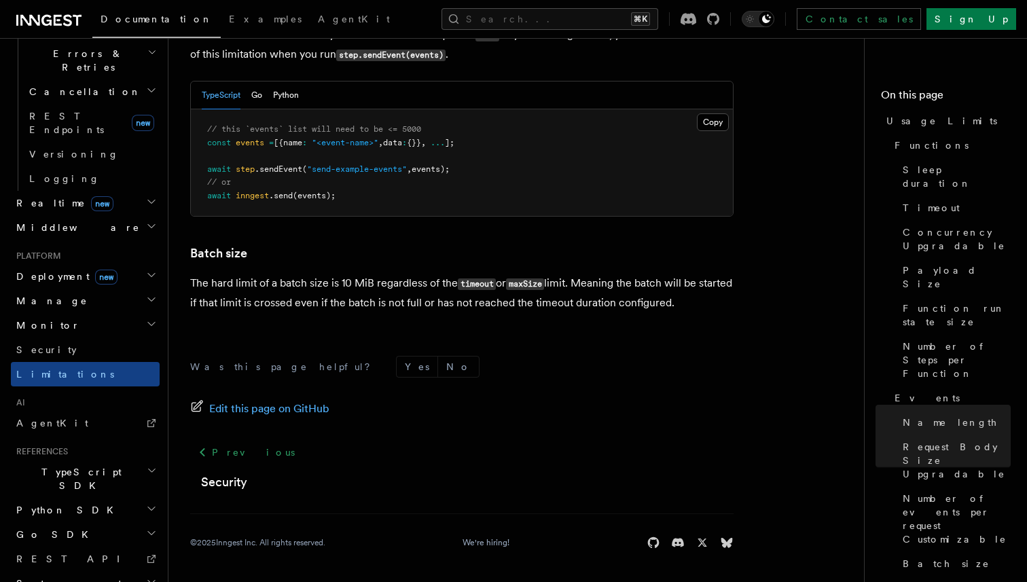
click at [99, 571] on h2 "System events" at bounding box center [85, 583] width 149 height 24
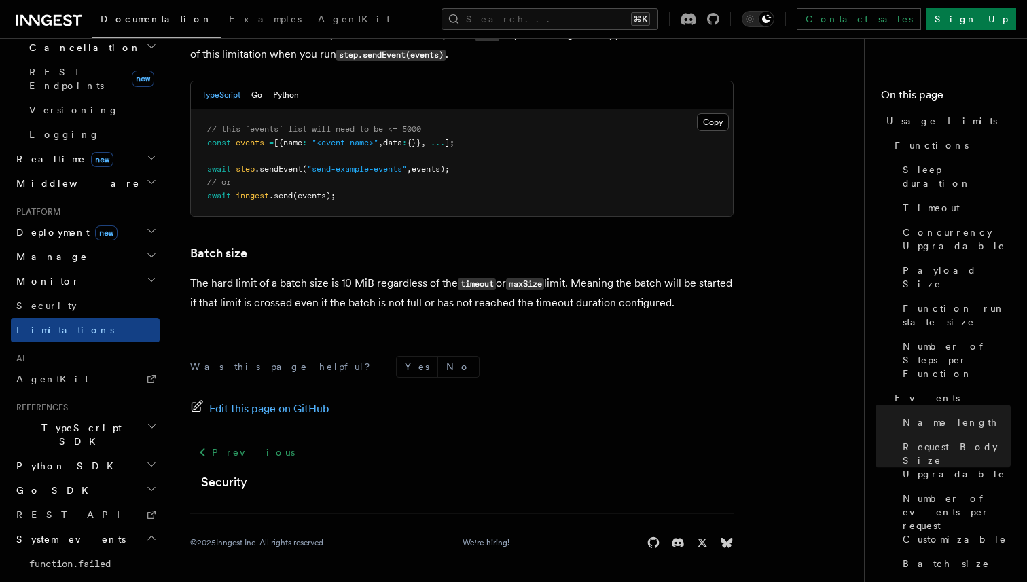
scroll to position [581, 0]
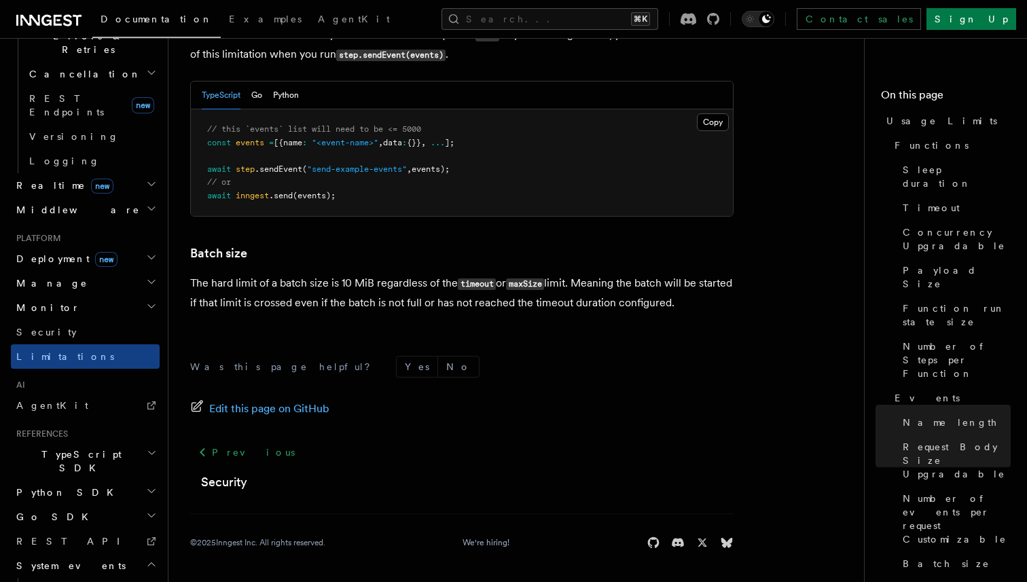
scroll to position [703, 0]
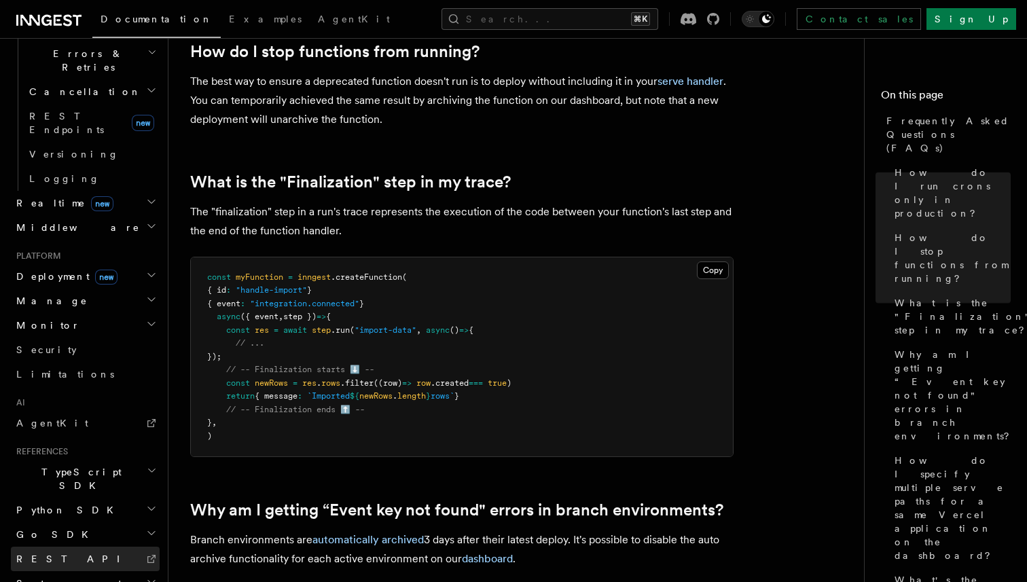
scroll to position [700, 0]
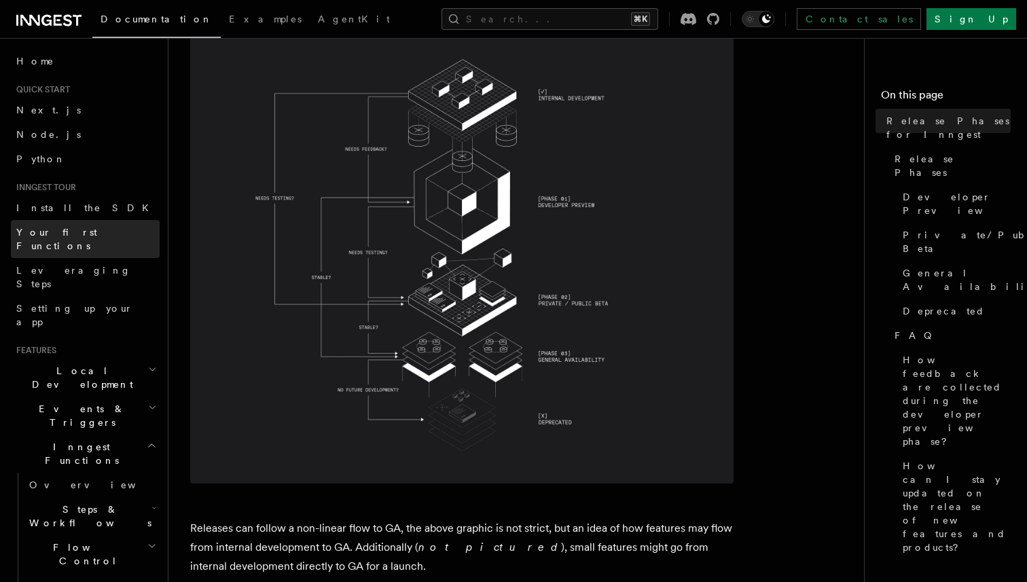
click at [117, 238] on link "Your first Functions" at bounding box center [85, 239] width 149 height 38
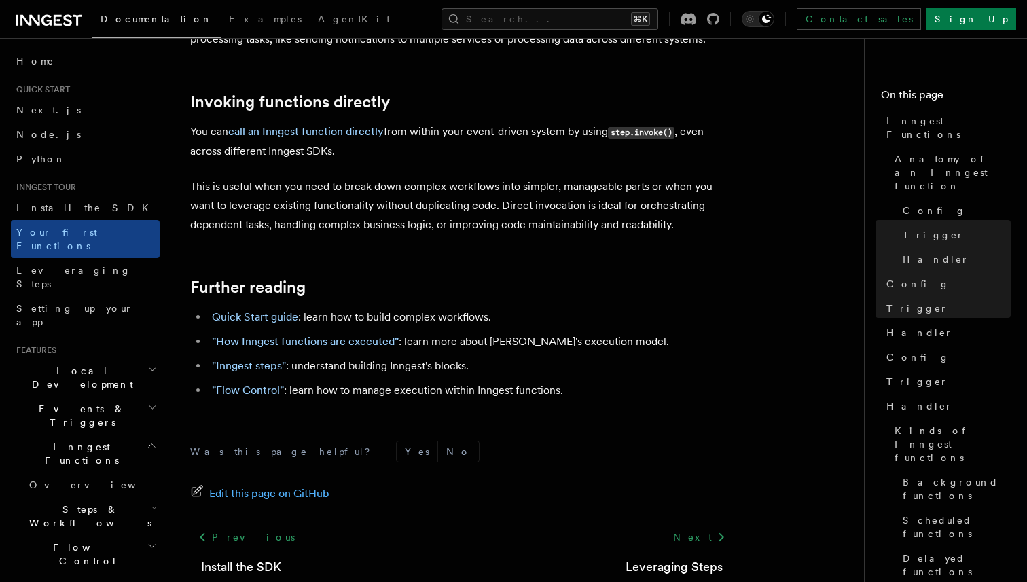
scroll to position [2751, 0]
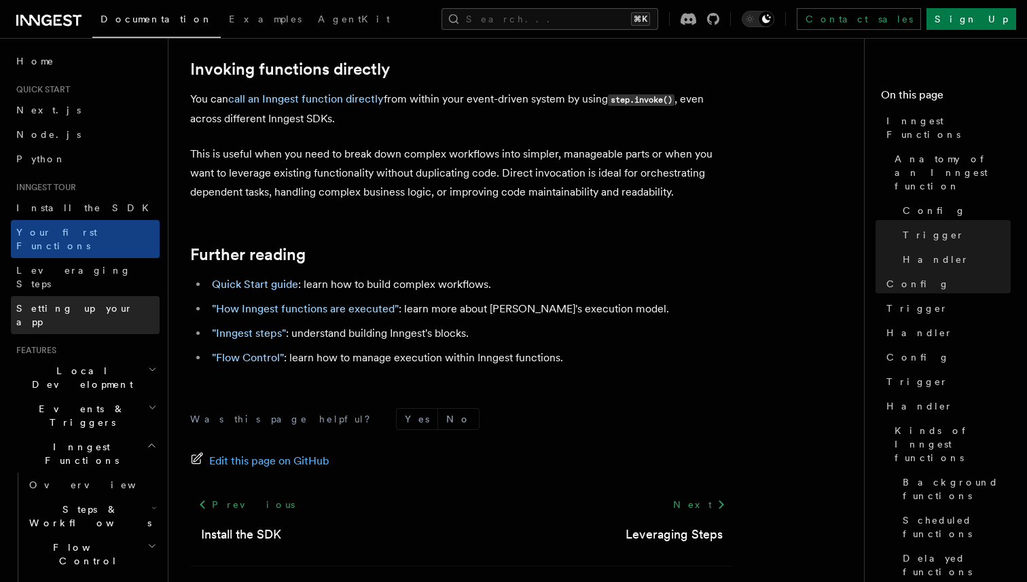
click at [103, 296] on link "Setting up your app" at bounding box center [85, 315] width 149 height 38
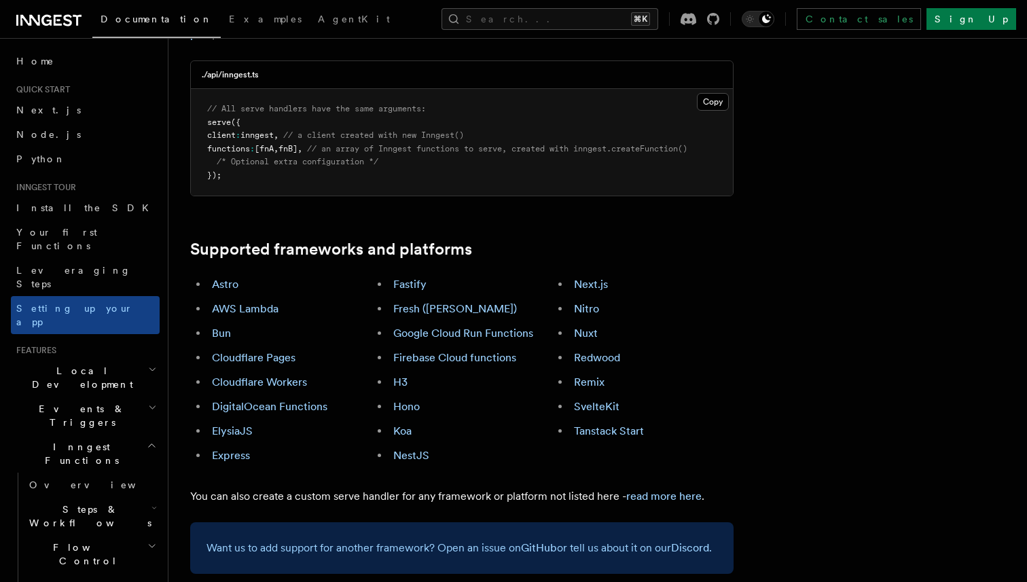
scroll to position [661, 0]
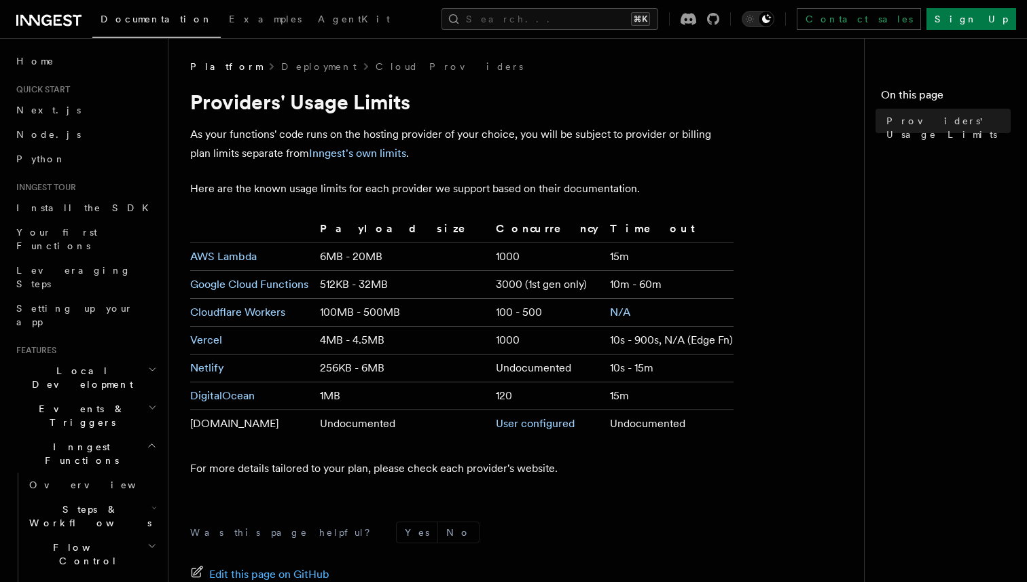
click at [202, 263] on td "AWS Lambda" at bounding box center [252, 257] width 124 height 28
click at [204, 254] on link "AWS Lambda" at bounding box center [223, 256] width 67 height 13
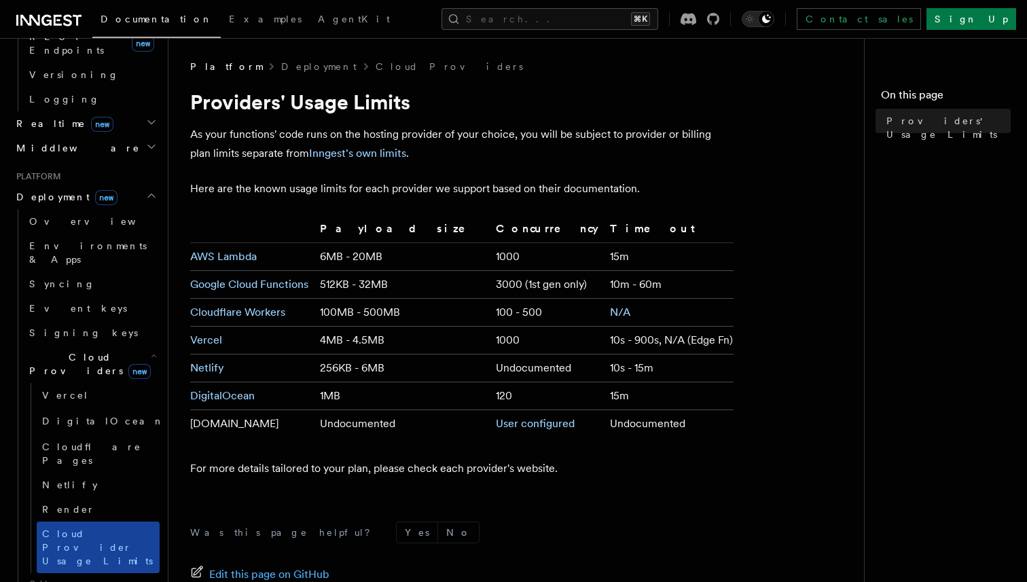
scroll to position [596, 0]
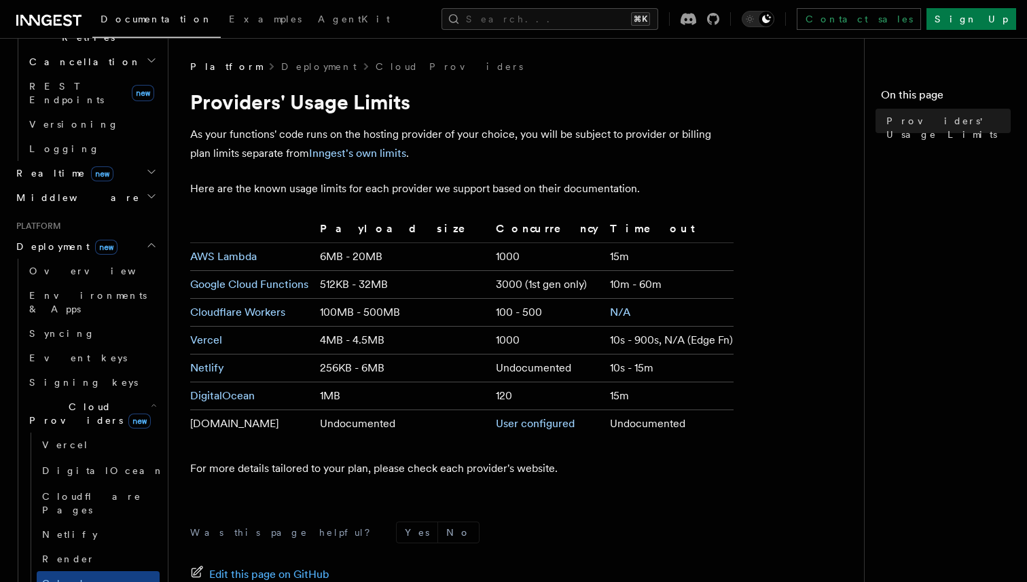
scroll to position [560, 0]
click at [75, 260] on link "Overview" at bounding box center [92, 272] width 136 height 24
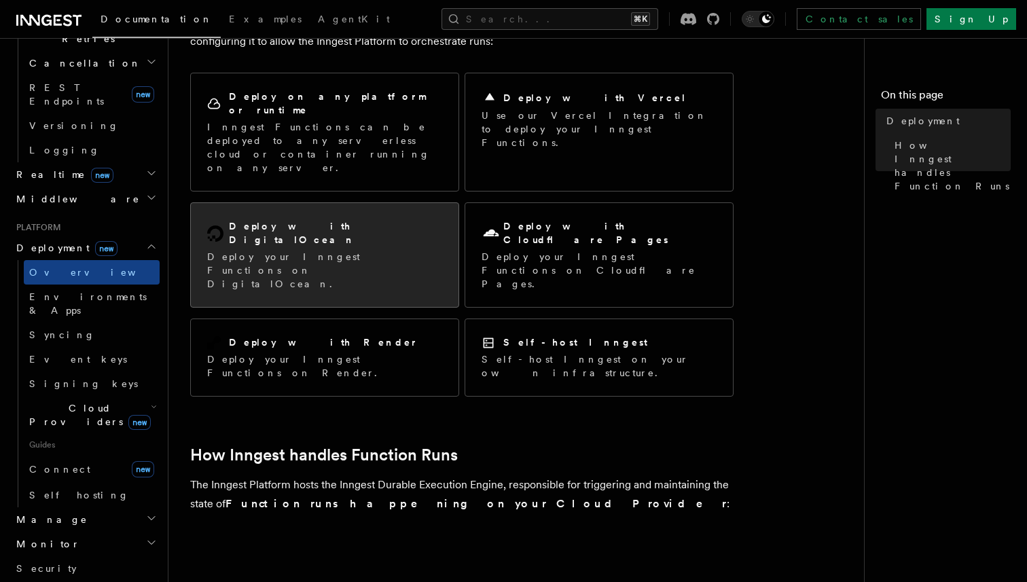
scroll to position [107, 0]
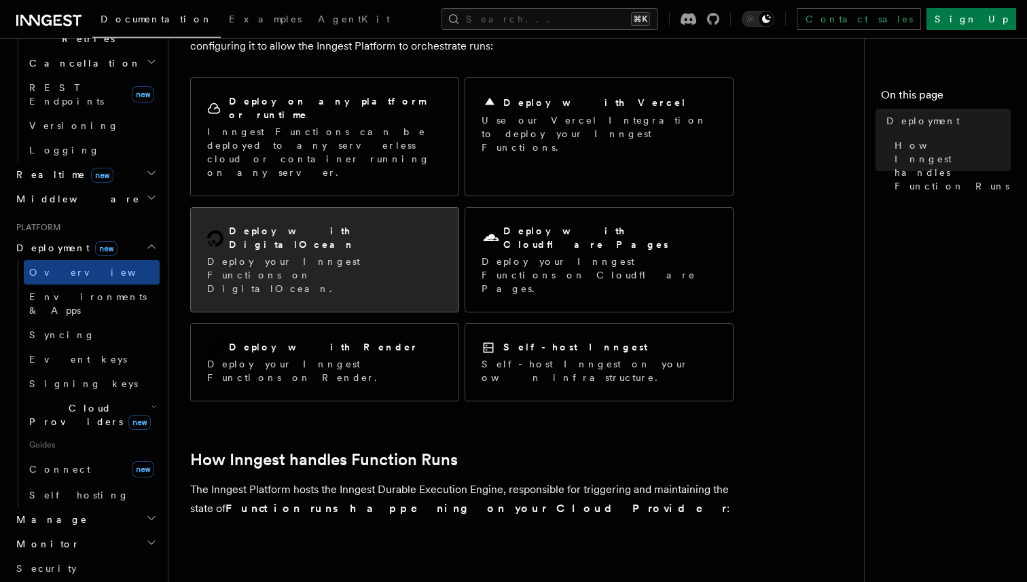
click at [380, 230] on div "Deploy with DigitalOcean Deploy your Inngest Functions on DigitalOcean." at bounding box center [325, 260] width 268 height 104
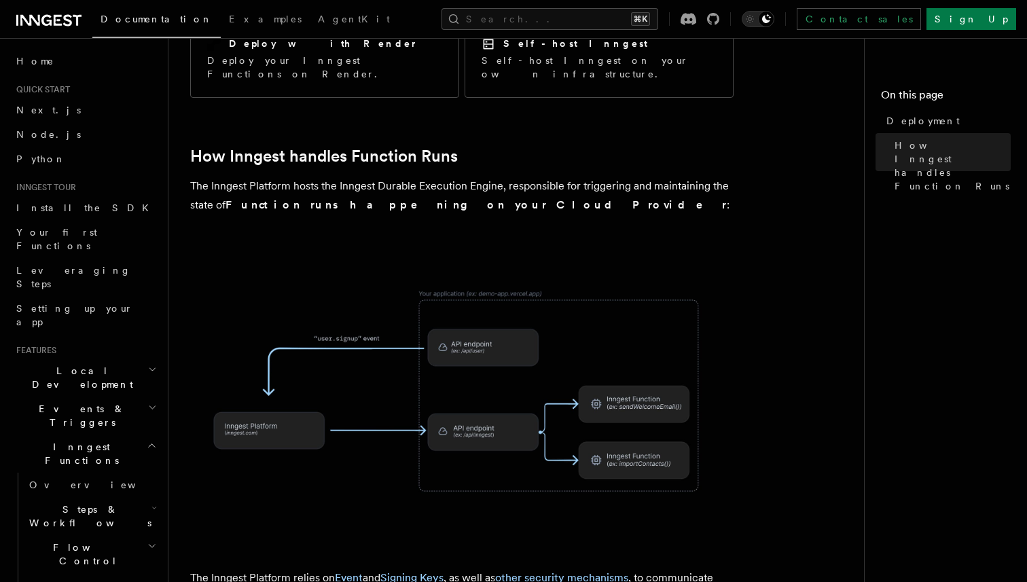
scroll to position [410, 0]
click at [383, 302] on img at bounding box center [461, 392] width 543 height 283
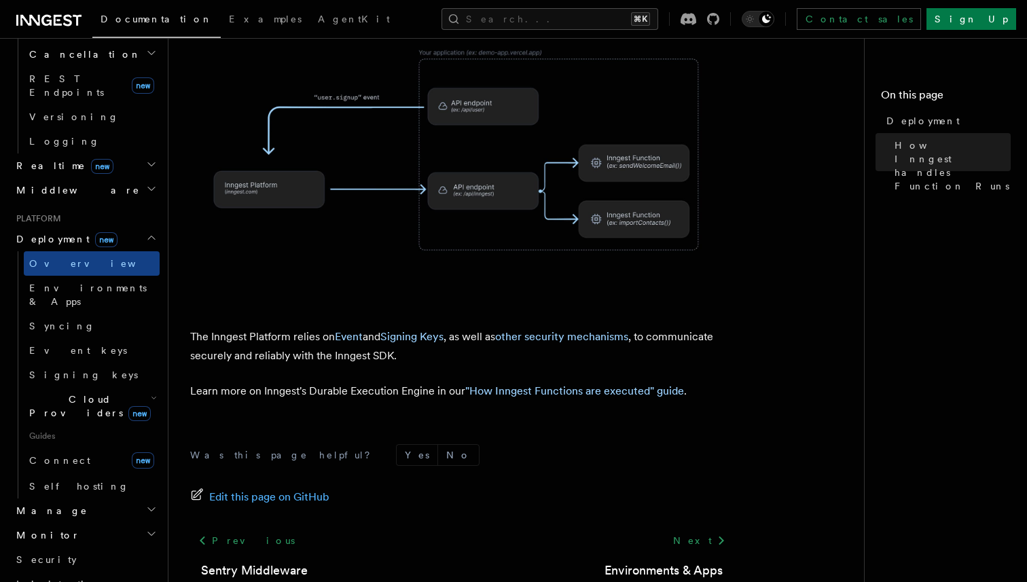
scroll to position [599, 0]
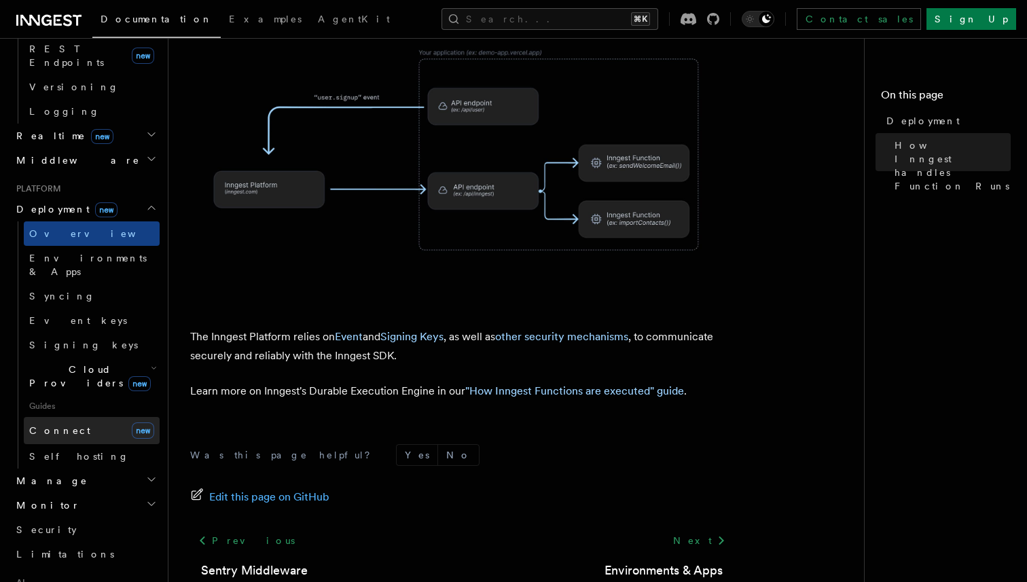
click at [73, 417] on link "Connect new" at bounding box center [92, 430] width 136 height 27
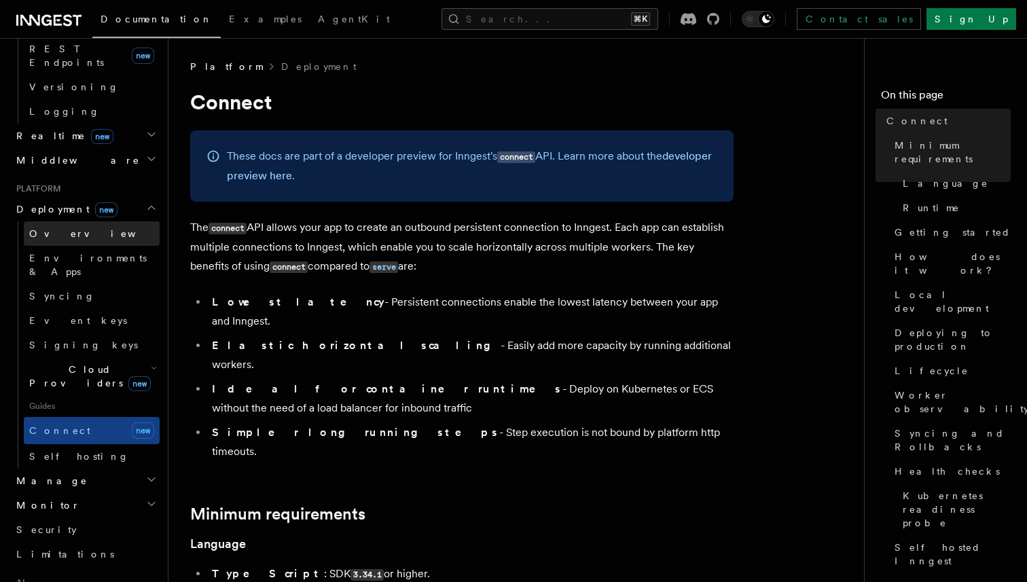
click at [94, 221] on link "Overview" at bounding box center [92, 233] width 136 height 24
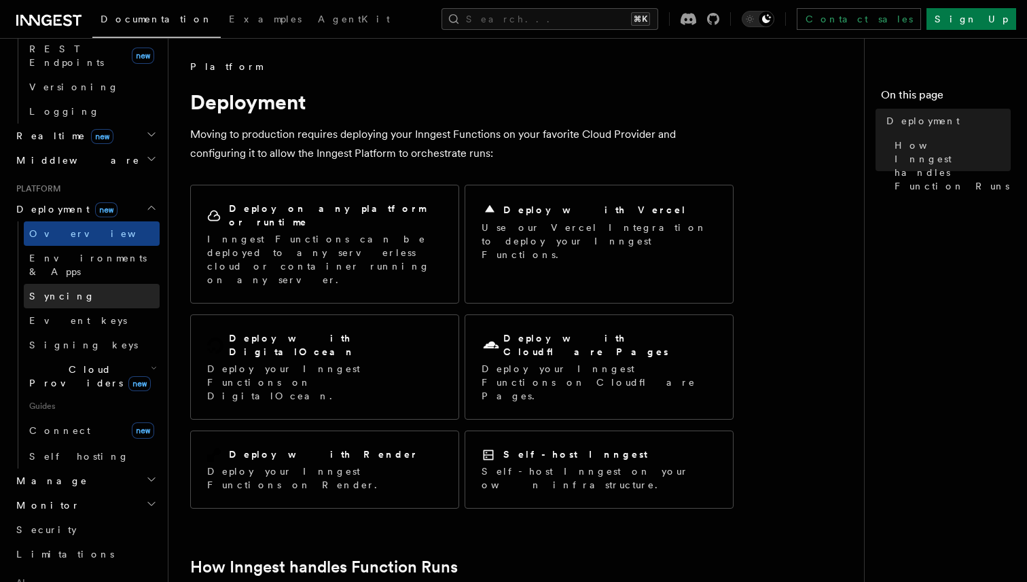
click at [94, 284] on link "Syncing" at bounding box center [92, 296] width 136 height 24
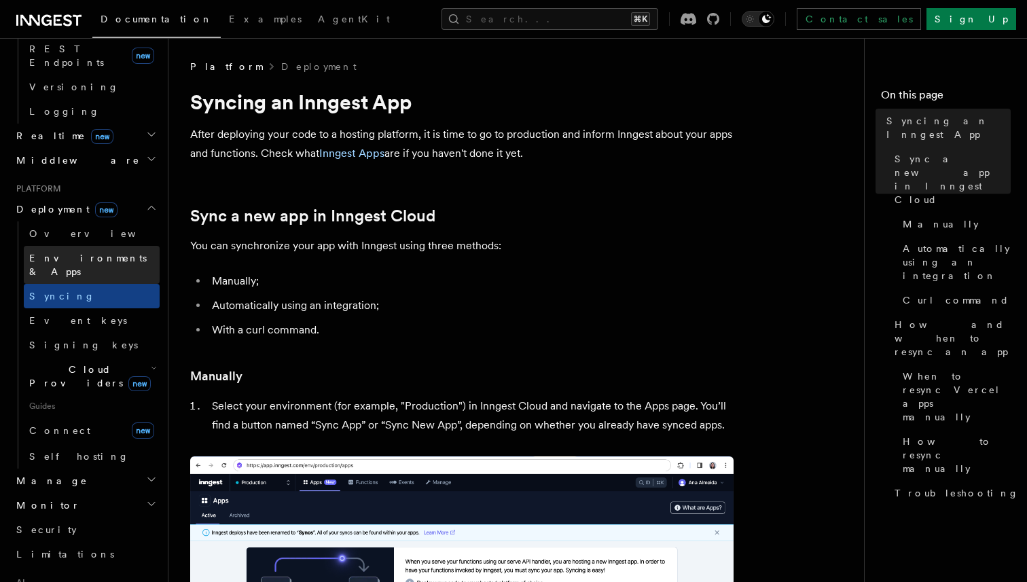
click at [113, 253] on span "Environments & Apps" at bounding box center [88, 265] width 118 height 24
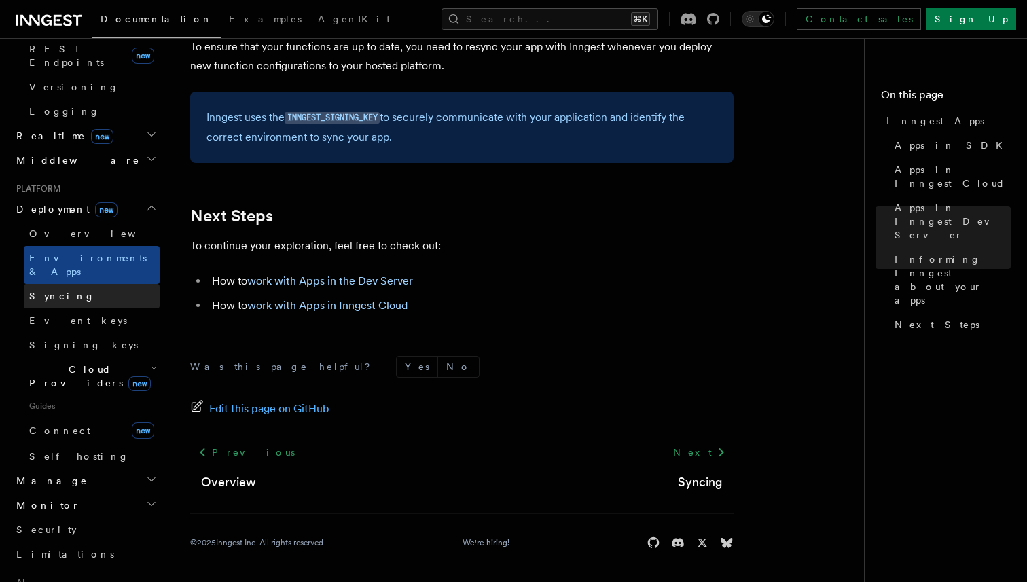
scroll to position [600, 0]
click at [71, 283] on link "Syncing" at bounding box center [92, 295] width 136 height 24
